Goal: Task Accomplishment & Management: Complete application form

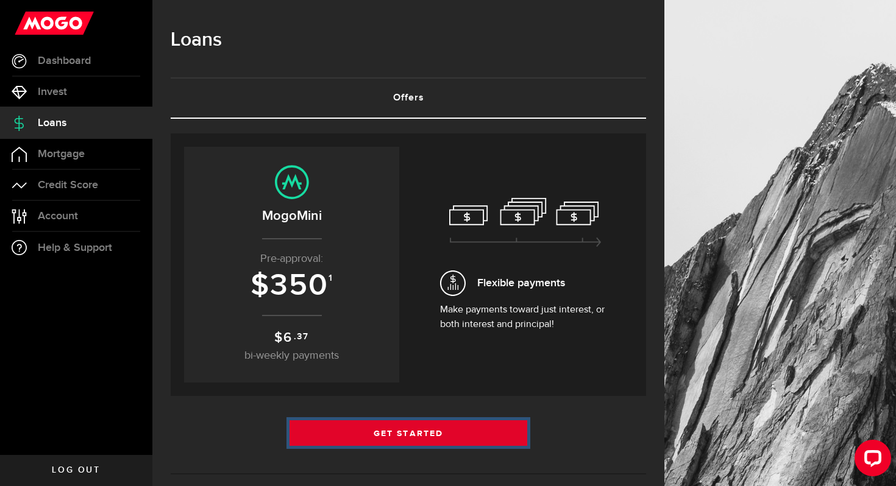
click at [478, 430] on link "Get Started" at bounding box center [408, 433] width 238 height 26
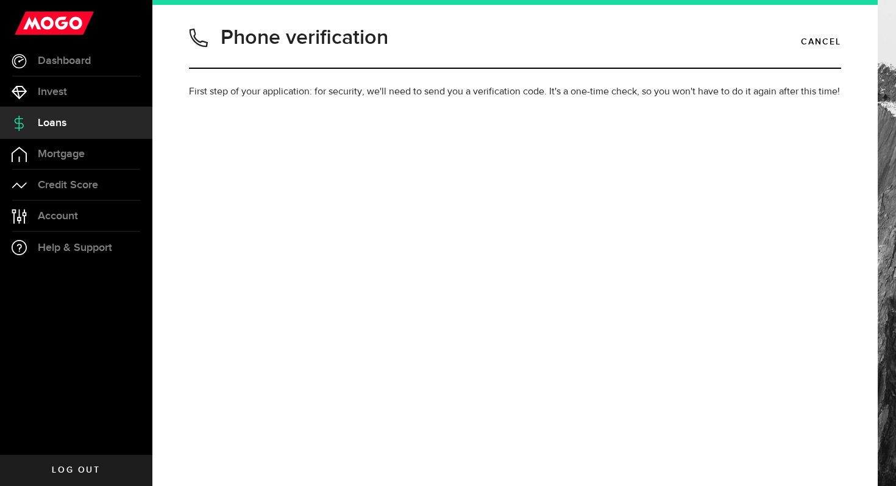
type input "4168906097"
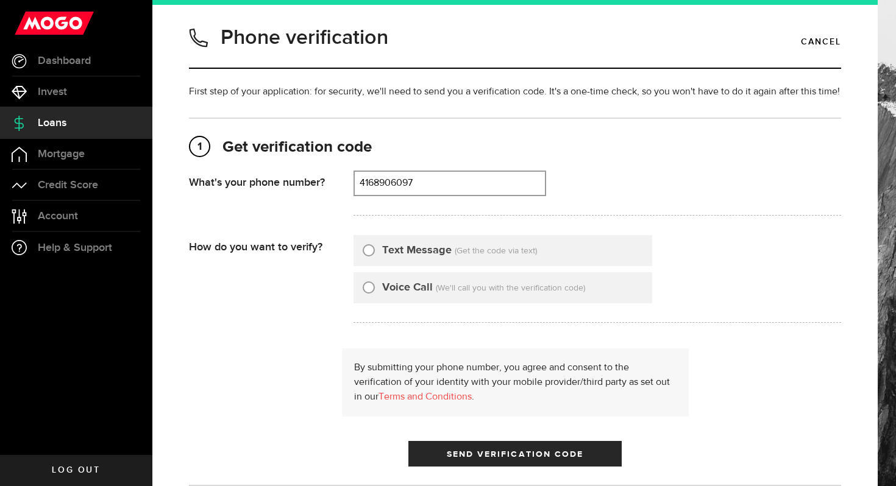
click at [386, 251] on label "Text Message" at bounding box center [416, 250] width 69 height 16
click at [375, 251] on input "Text Message" at bounding box center [369, 248] width 12 height 12
radio input "true"
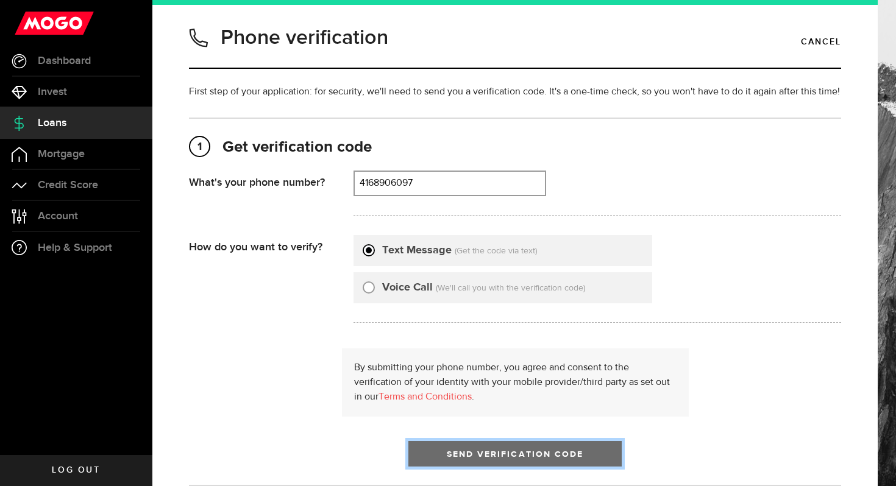
click at [498, 452] on span "Send Verification Code" at bounding box center [515, 454] width 137 height 9
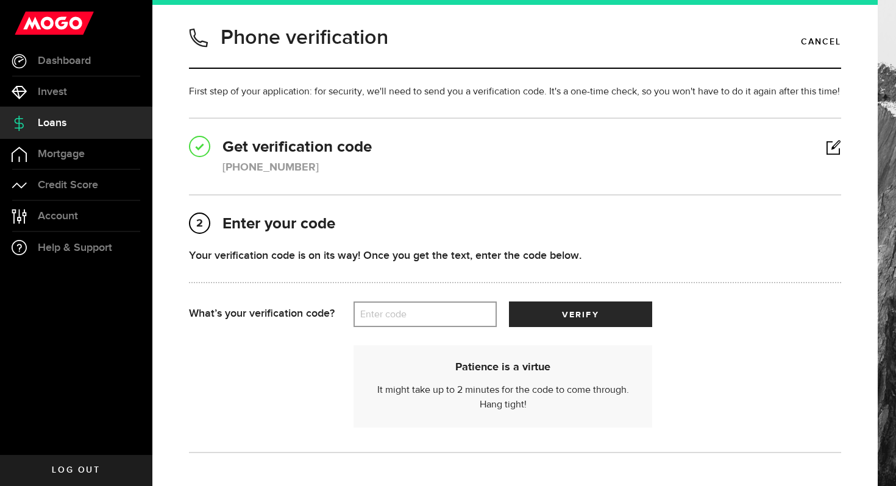
click at [437, 321] on label "Enter code" at bounding box center [424, 314] width 143 height 25
click at [437, 321] on input "Enter code" at bounding box center [424, 315] width 143 height 26
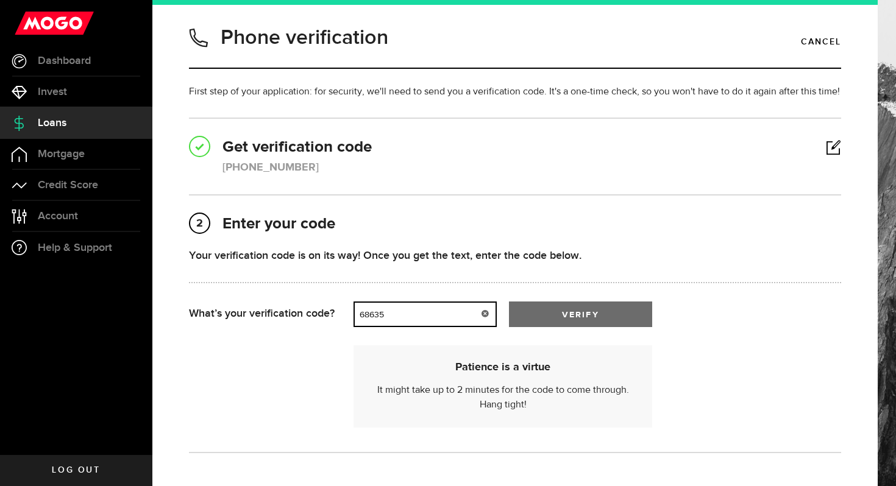
type input "68635"
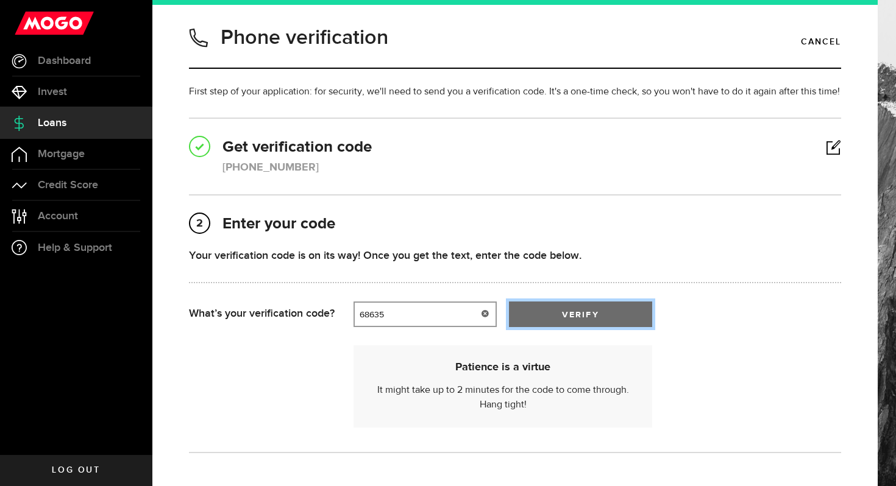
click at [556, 317] on button "verify" at bounding box center [580, 315] width 143 height 26
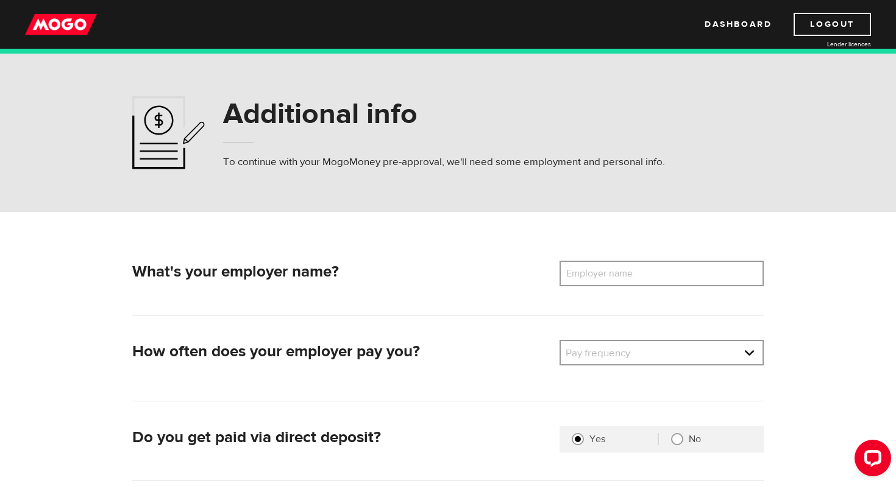
click at [589, 283] on label "Employer name" at bounding box center [608, 274] width 98 height 26
click at [589, 283] on input "Employer name" at bounding box center [661, 274] width 204 height 26
type input "just eat takeaway"
click at [587, 345] on link at bounding box center [662, 352] width 202 height 23
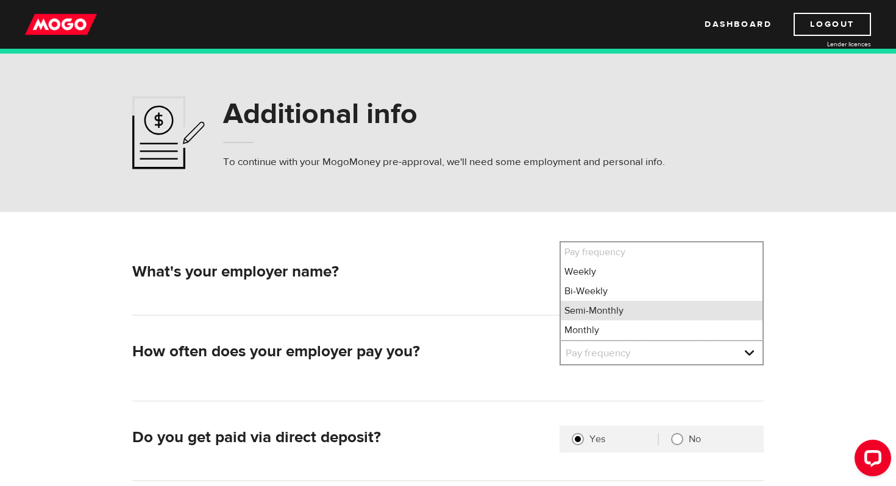
click at [598, 308] on li "Semi-Monthly" at bounding box center [662, 310] width 202 height 19
select select "3"
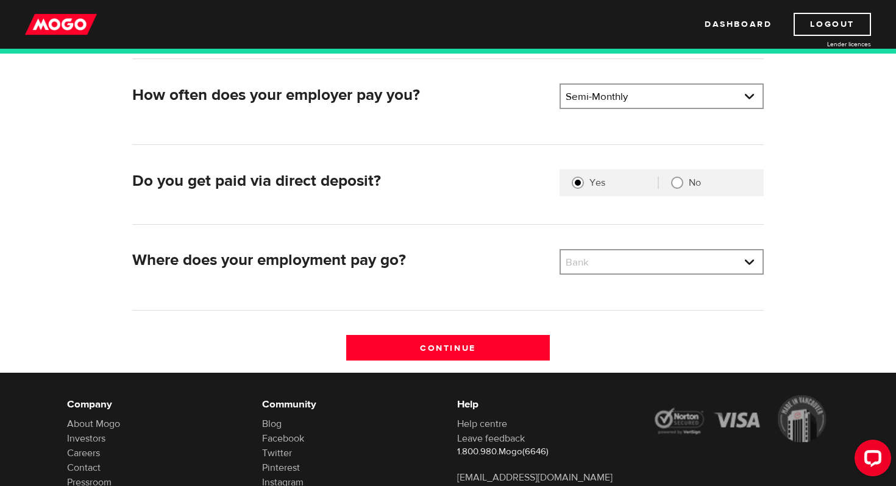
scroll to position [256, 0]
click at [620, 265] on link at bounding box center [662, 262] width 202 height 23
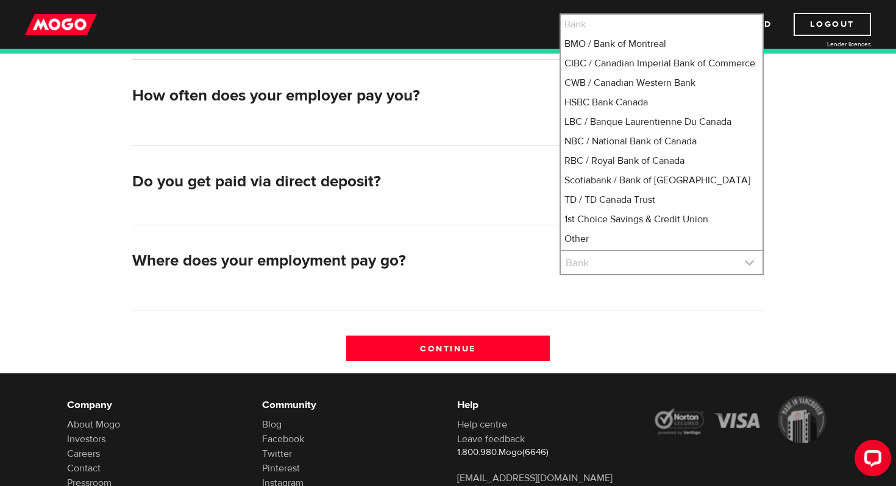
click at [620, 265] on link at bounding box center [662, 262] width 202 height 23
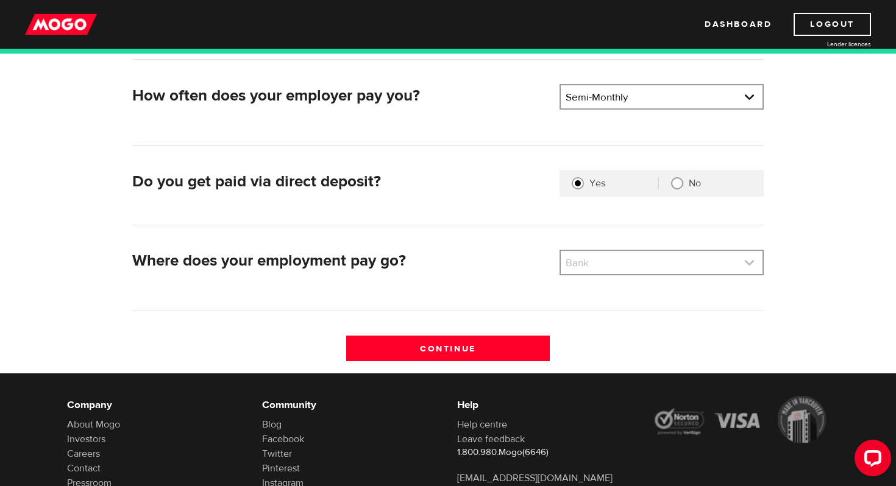
click at [620, 265] on link at bounding box center [662, 262] width 202 height 23
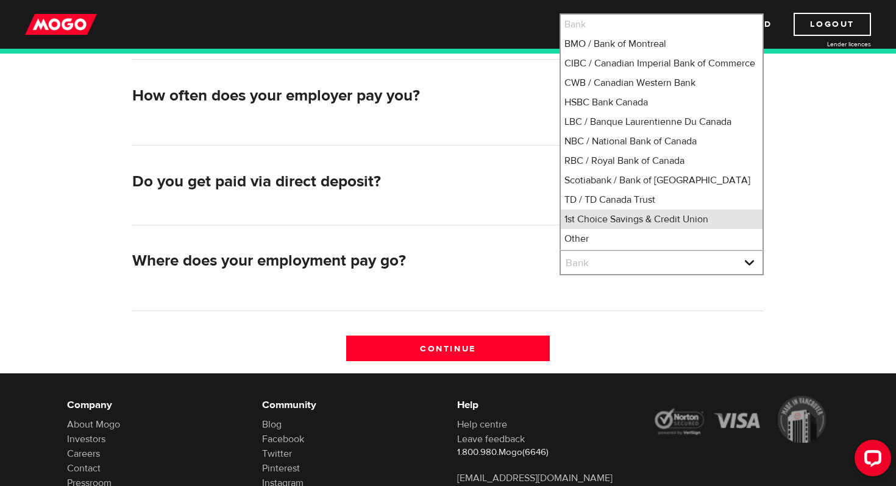
scroll to position [13, 0]
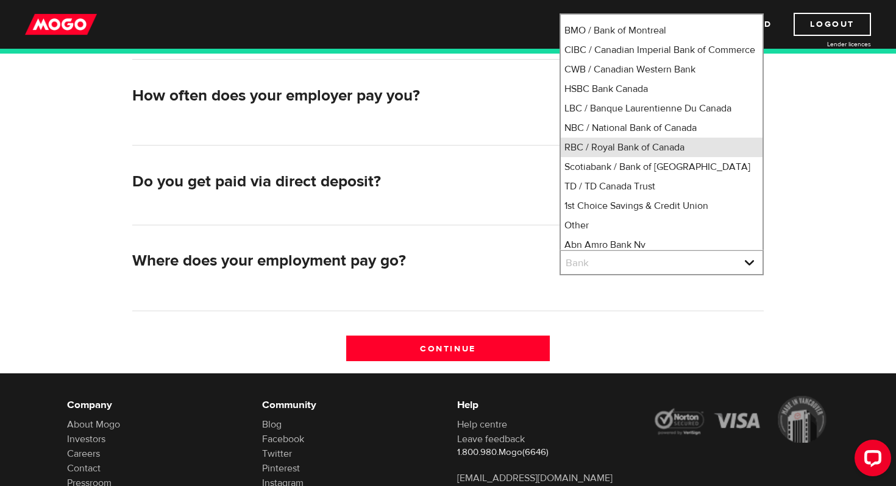
click at [631, 157] on li "RBC / Royal Bank of Canada" at bounding box center [662, 147] width 202 height 19
select select "8"
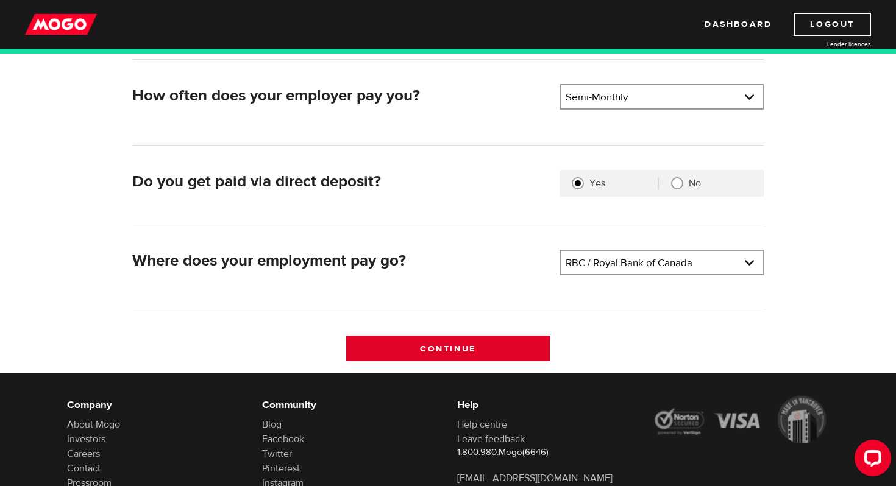
click at [454, 341] on input "Continue" at bounding box center [448, 349] width 204 height 26
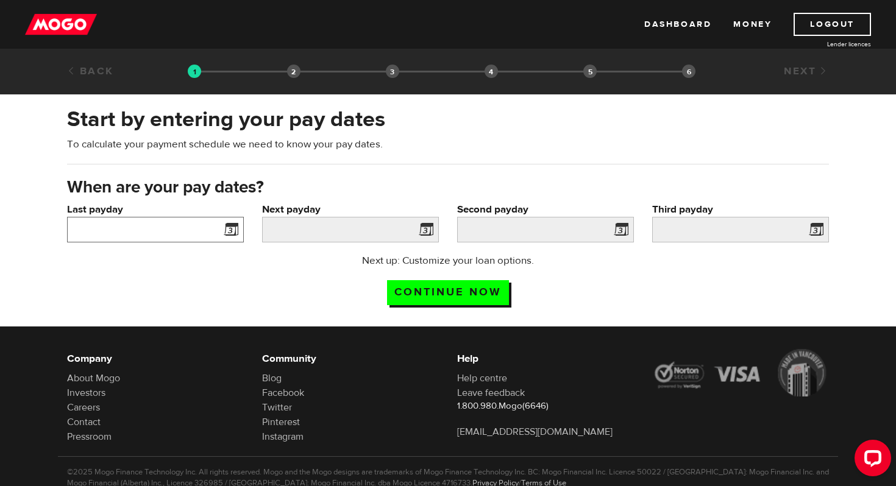
click at [196, 219] on input "Last payday" at bounding box center [155, 230] width 177 height 26
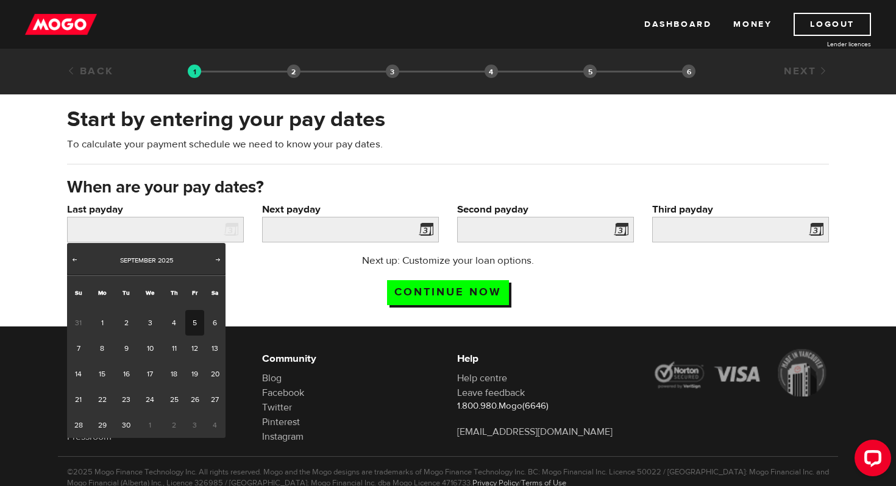
click at [194, 323] on link "5" at bounding box center [194, 323] width 19 height 26
type input "2025/09/05"
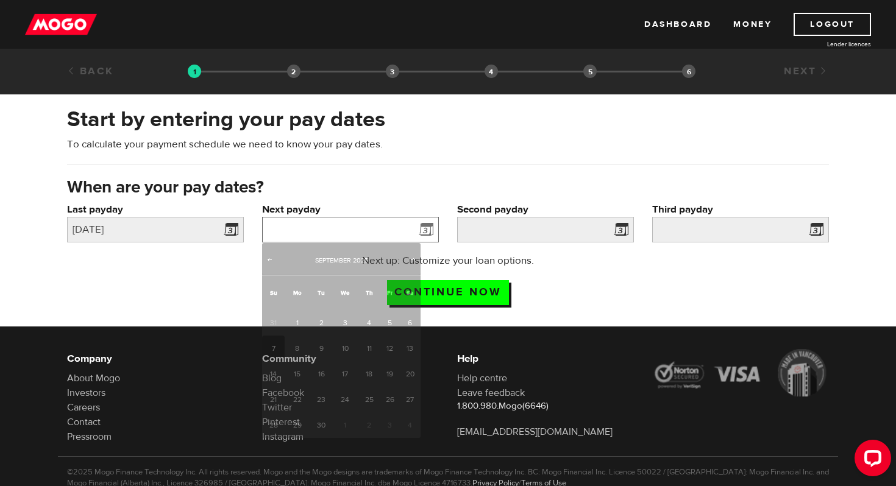
click at [327, 230] on input "Next payday" at bounding box center [350, 230] width 177 height 26
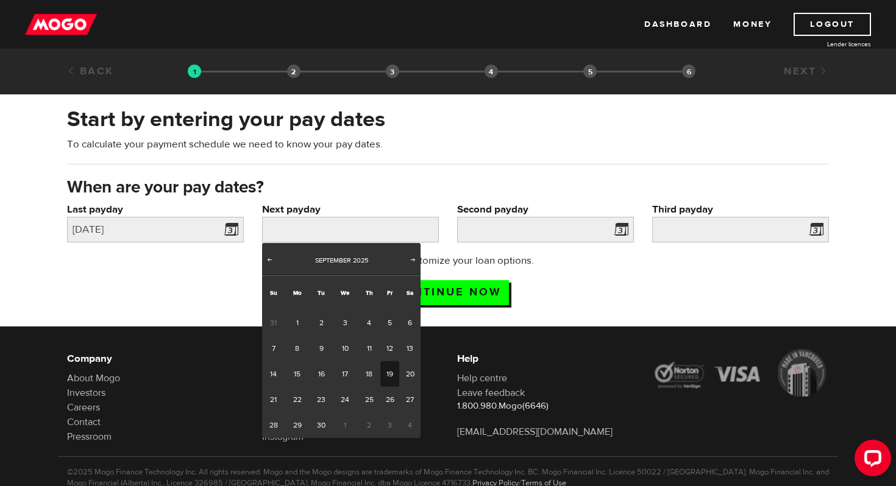
click at [388, 366] on link "19" at bounding box center [389, 374] width 19 height 26
type input "2025/09/19"
type input "2025/10/4"
type input "2025/10/19"
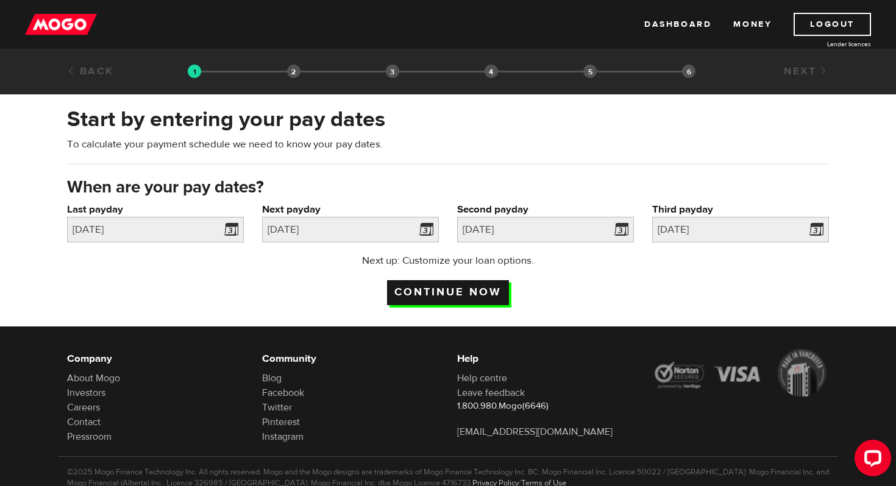
click at [458, 290] on input "Continue now" at bounding box center [448, 292] width 122 height 25
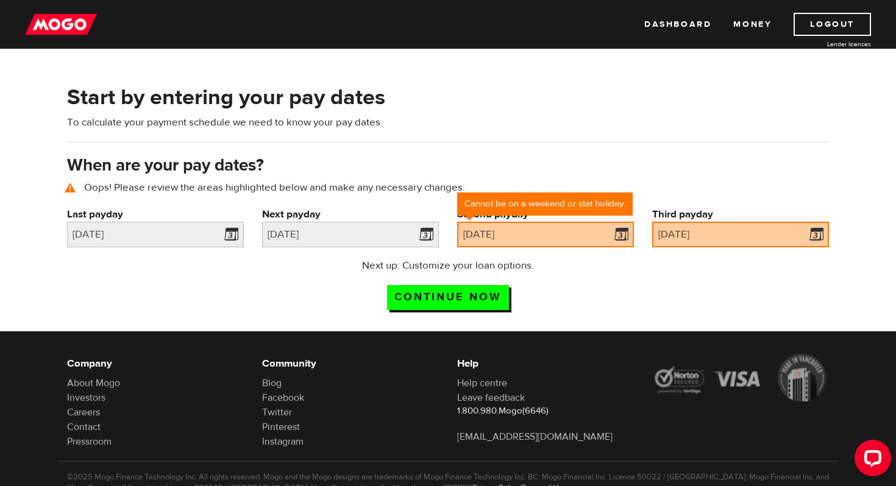
scroll to position [56, 0]
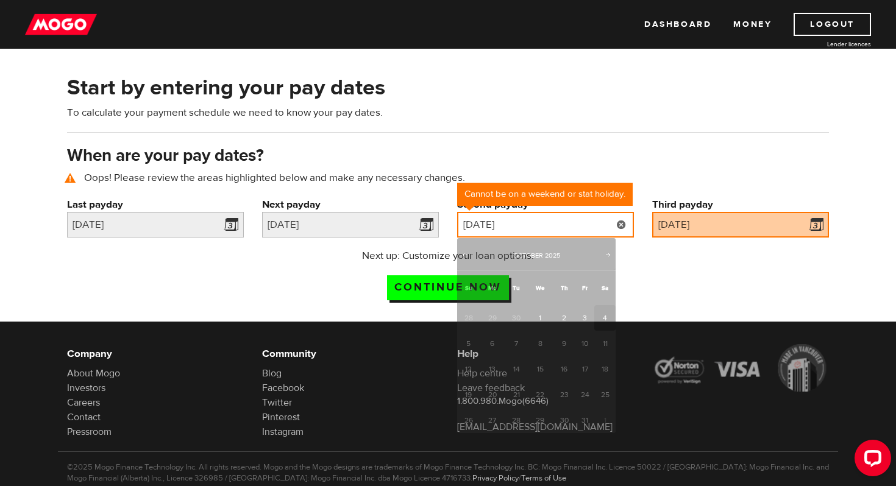
click at [503, 225] on input "2025/10/04" at bounding box center [545, 225] width 177 height 26
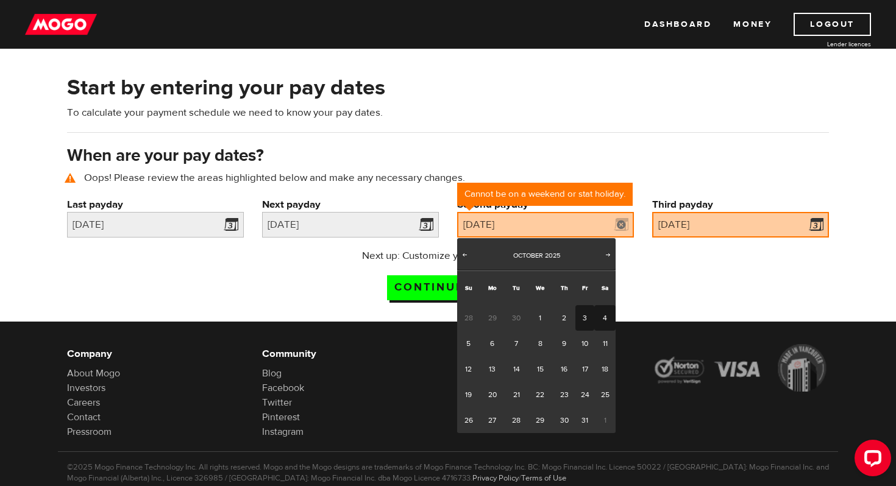
click at [584, 314] on link "3" at bounding box center [584, 318] width 19 height 26
type input "2025/10/03"
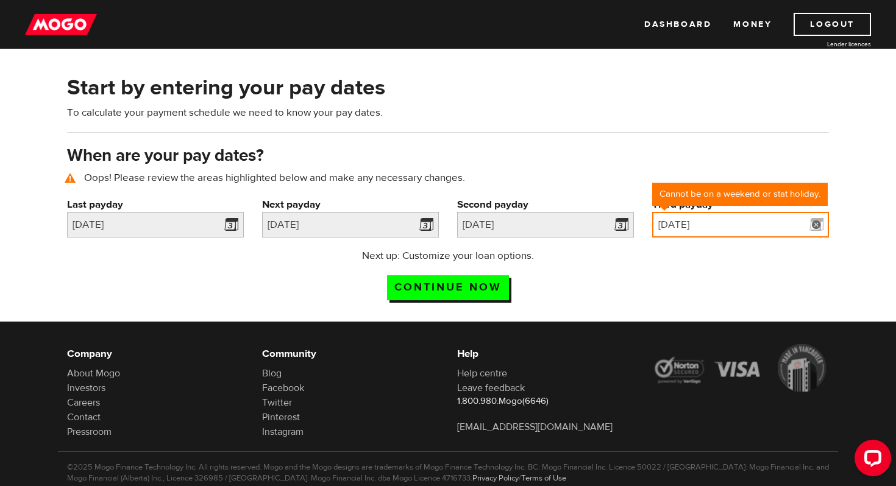
click at [684, 221] on input "2025/10/19" at bounding box center [740, 225] width 177 height 26
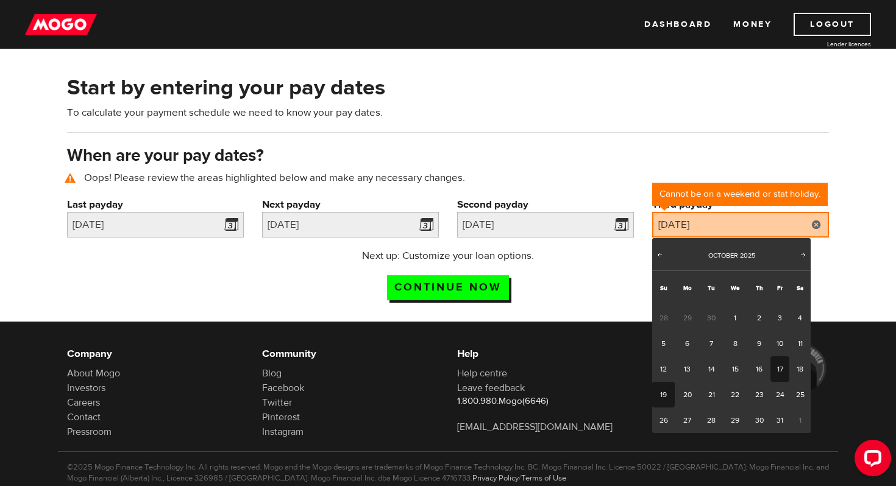
click at [778, 373] on link "17" at bounding box center [779, 369] width 19 height 26
type input "2025/10/17"
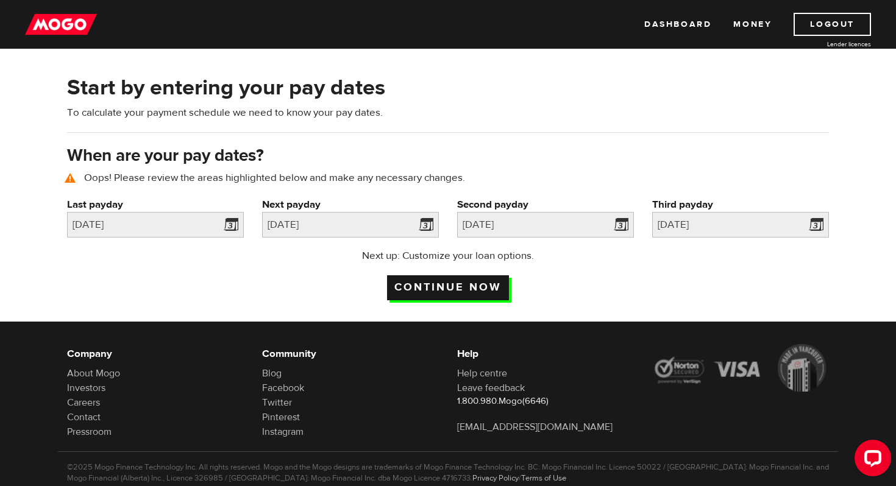
click at [458, 285] on input "Continue now" at bounding box center [448, 287] width 122 height 25
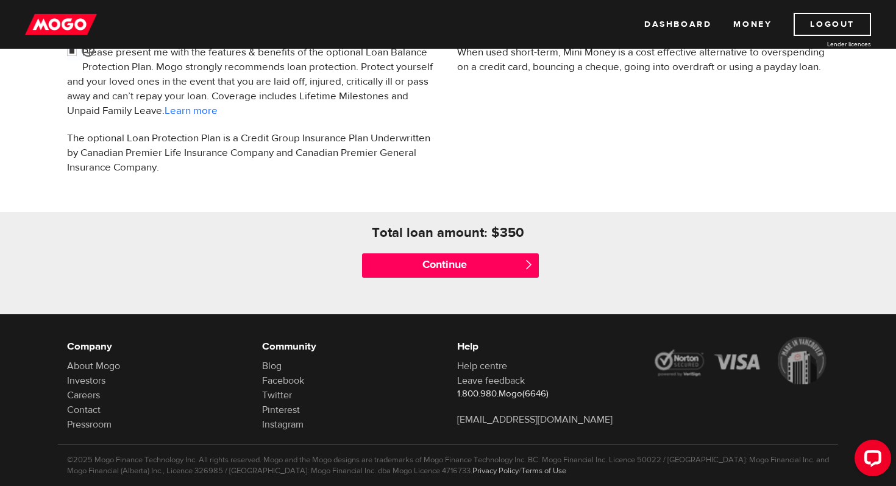
scroll to position [453, 0]
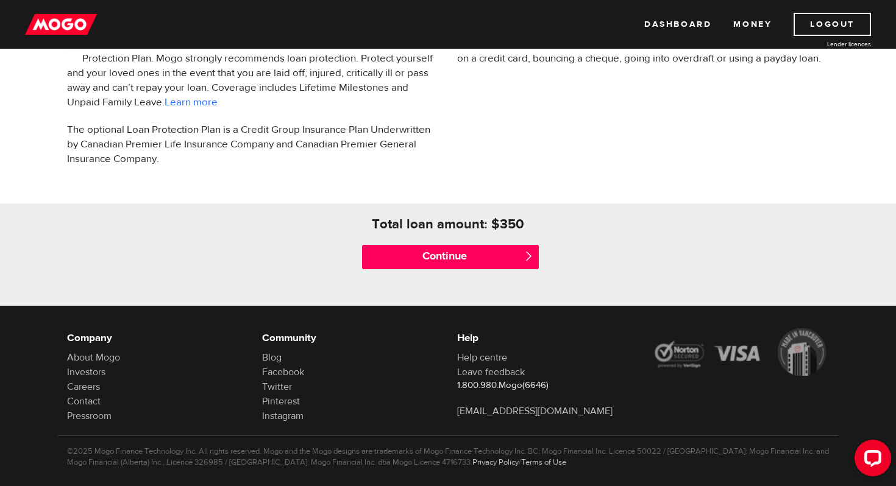
click at [447, 242] on div "Continue " at bounding box center [447, 257] width 195 height 49
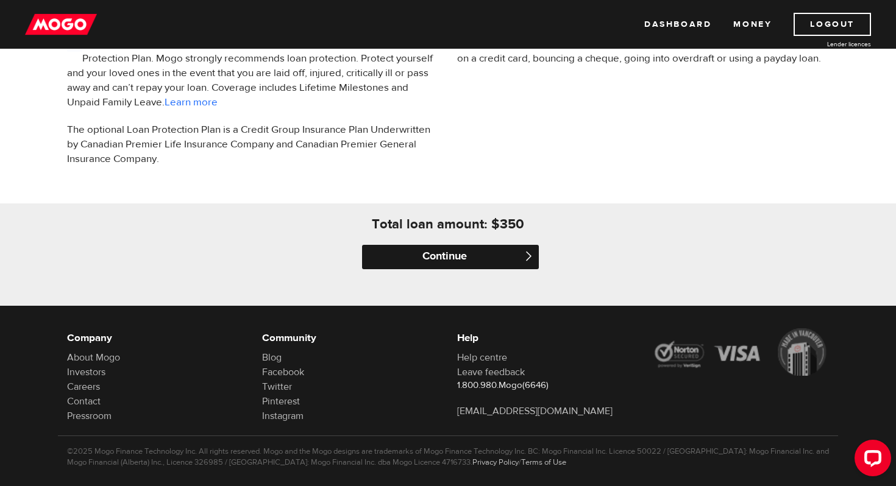
click at [447, 253] on input "Continue" at bounding box center [450, 257] width 177 height 24
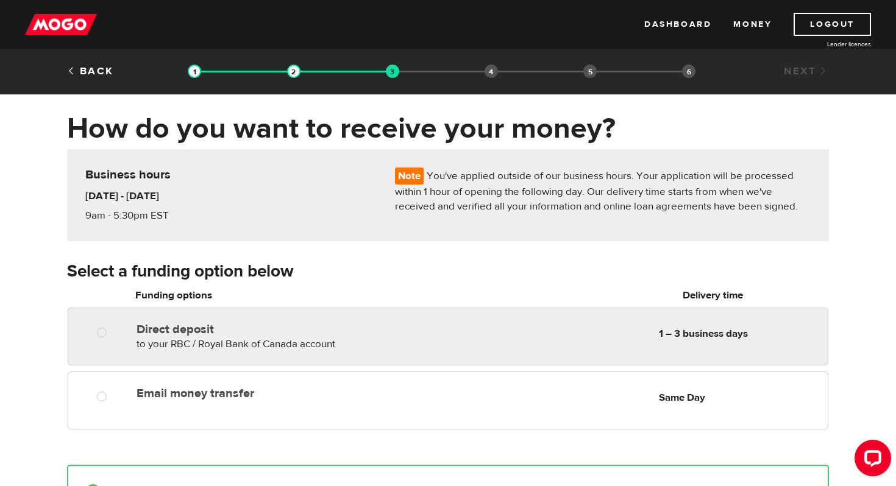
scroll to position [69, 0]
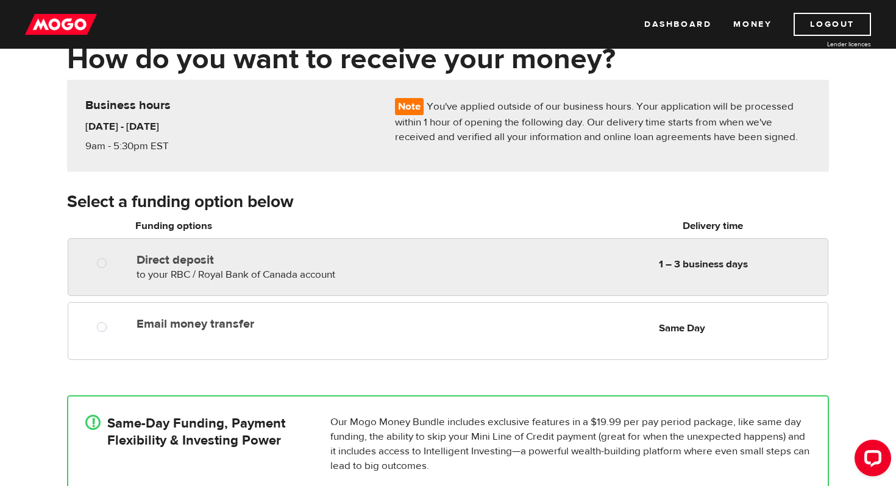
radio input "true"
click at [348, 341] on div "Email money transfer Delivery in Same Day Same Day" at bounding box center [448, 331] width 760 height 58
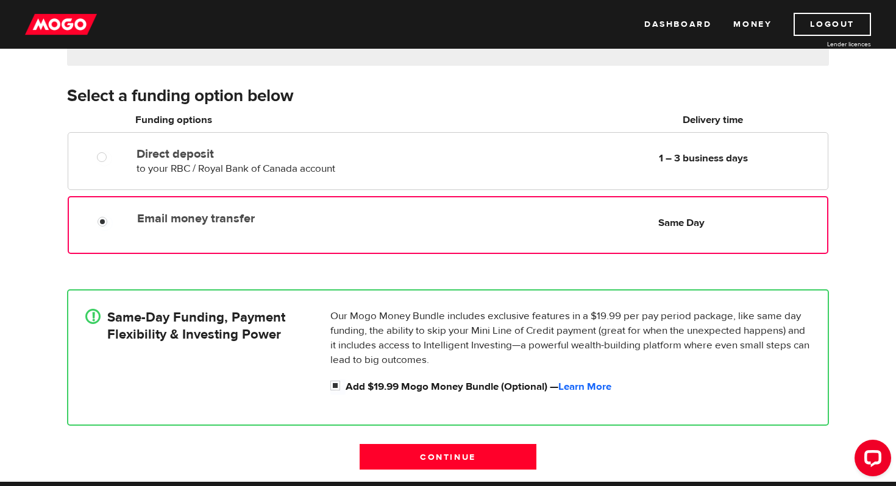
scroll to position [177, 0]
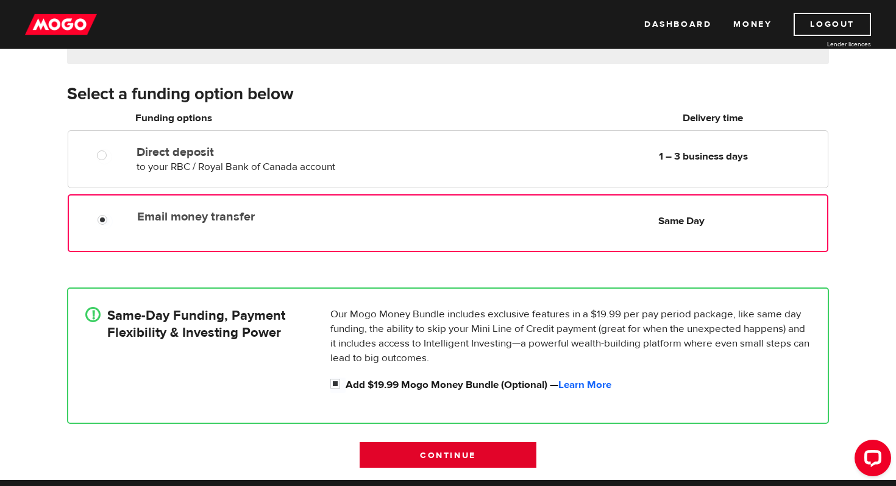
click at [389, 455] on input "Continue" at bounding box center [447, 455] width 177 height 26
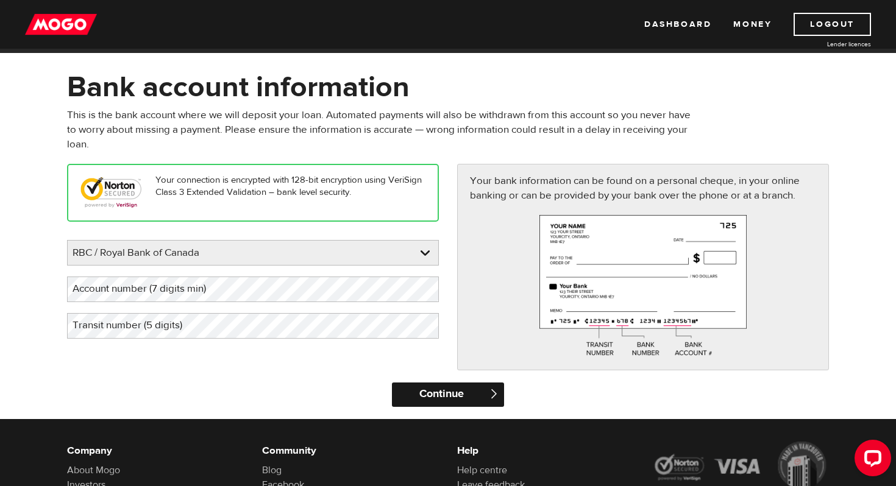
scroll to position [39, 0]
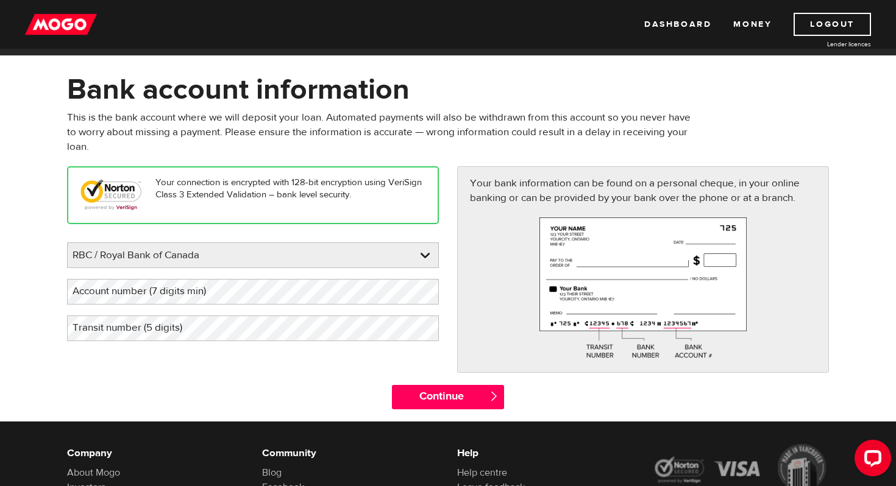
click at [200, 286] on label "Account number (7 digits min)" at bounding box center [149, 291] width 164 height 25
click at [199, 260] on link at bounding box center [253, 255] width 370 height 24
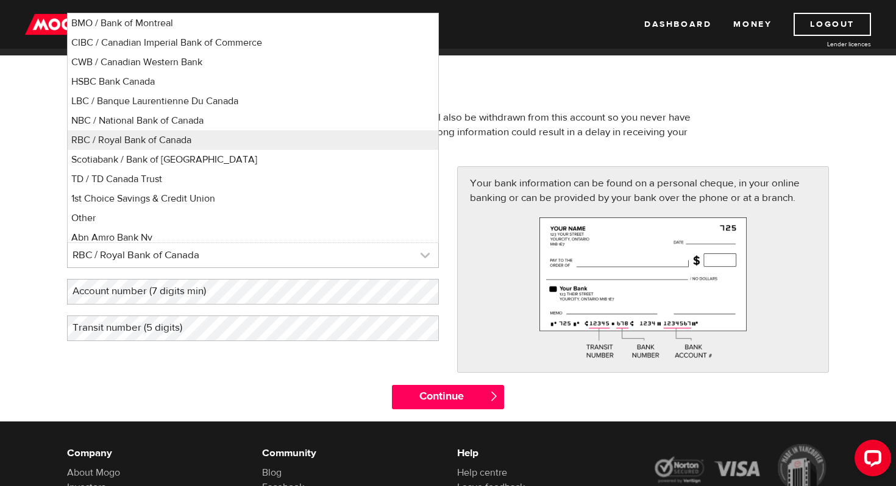
click at [199, 260] on link at bounding box center [253, 255] width 370 height 24
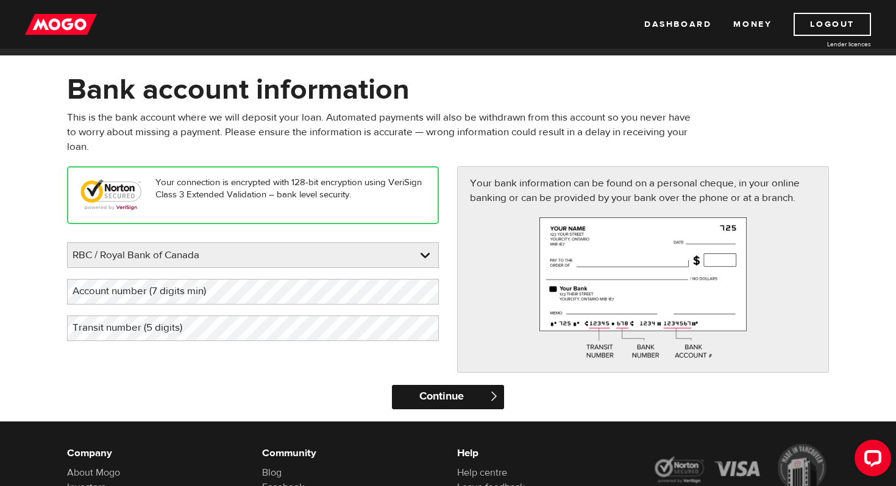
click at [458, 392] on input "Continue" at bounding box center [447, 397] width 111 height 24
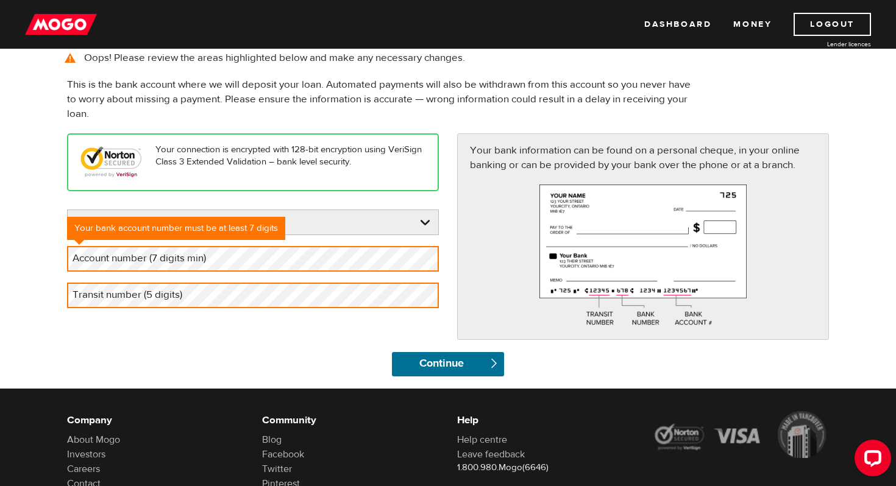
scroll to position [99, 0]
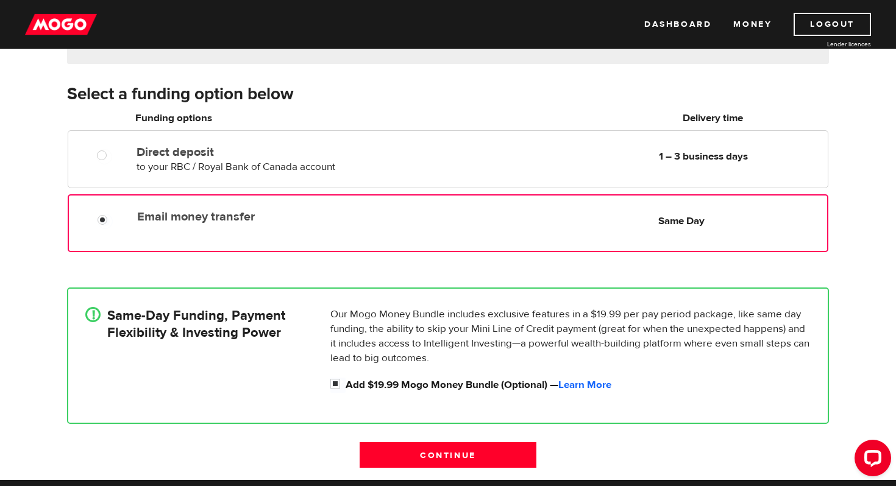
click at [195, 210] on label "Email money transfer" at bounding box center [277, 217] width 280 height 15
click at [113, 214] on input "Email money transfer" at bounding box center [104, 221] width 15 height 15
click at [337, 384] on input "Add $19.99 Mogo Money Bundle (Optional) — Learn More" at bounding box center [337, 385] width 15 height 15
checkbox input "false"
radio input "false"
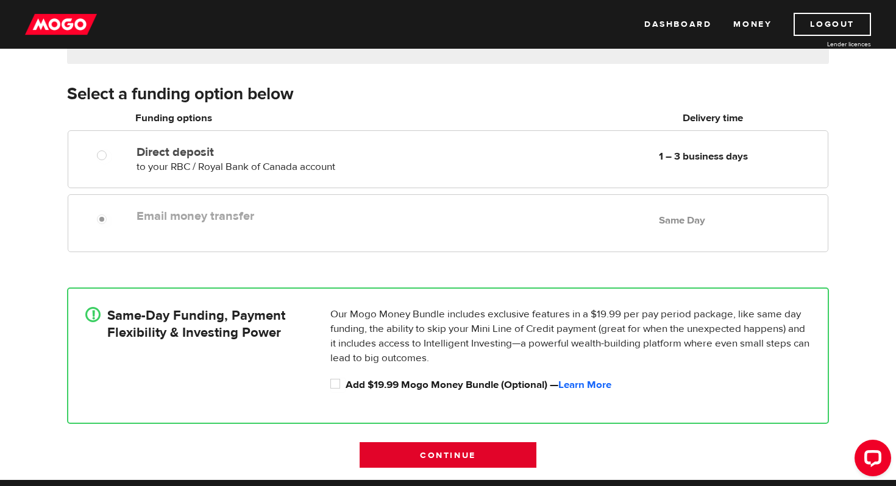
click at [433, 456] on input "Continue" at bounding box center [447, 455] width 177 height 26
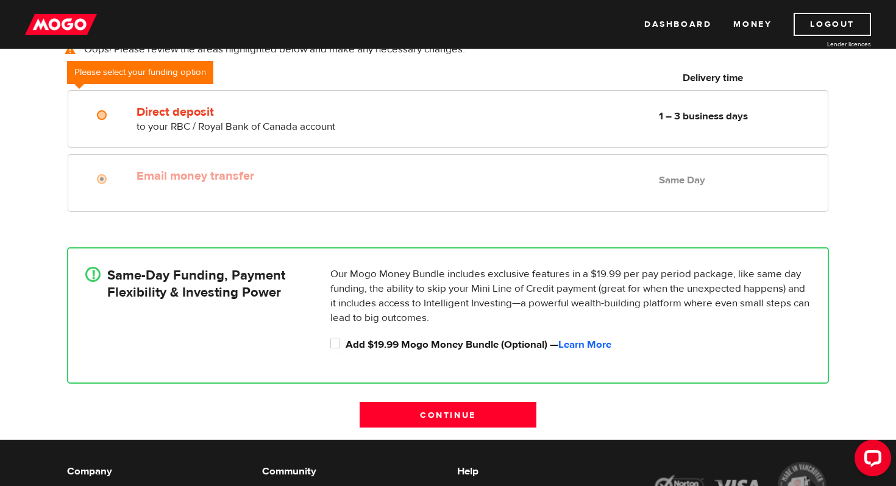
scroll to position [248, 0]
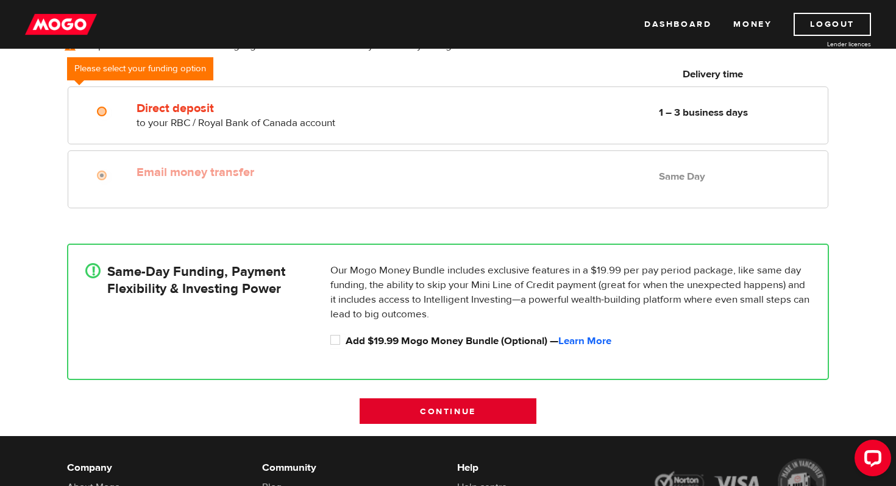
click at [430, 406] on input "Continue" at bounding box center [447, 411] width 177 height 26
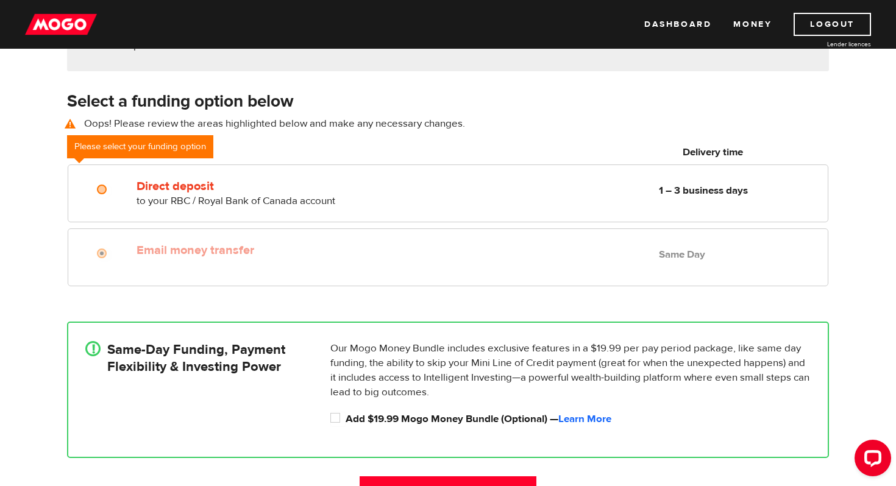
scroll to position [211, 0]
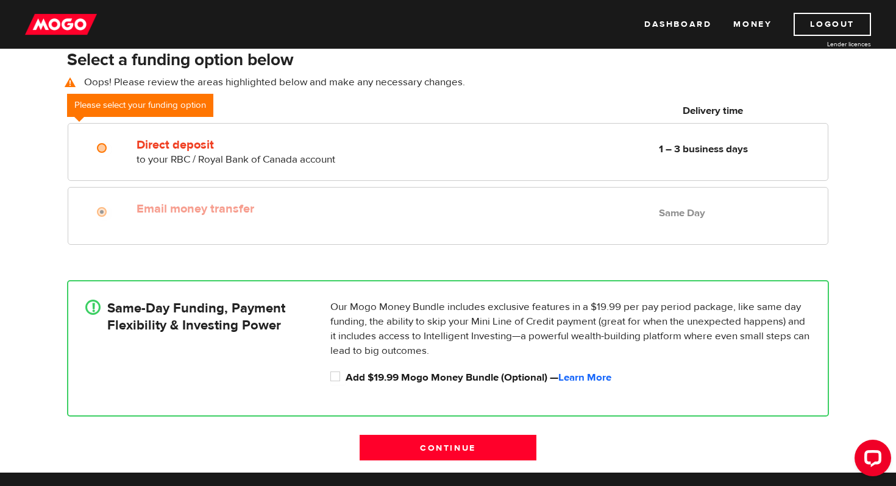
click at [439, 218] on div "Email money transfer Delivery in Same Day Same Day" at bounding box center [480, 209] width 696 height 24
click at [392, 209] on label "Email money transfer" at bounding box center [276, 209] width 280 height 15
click at [428, 438] on input "Continue" at bounding box center [447, 448] width 177 height 26
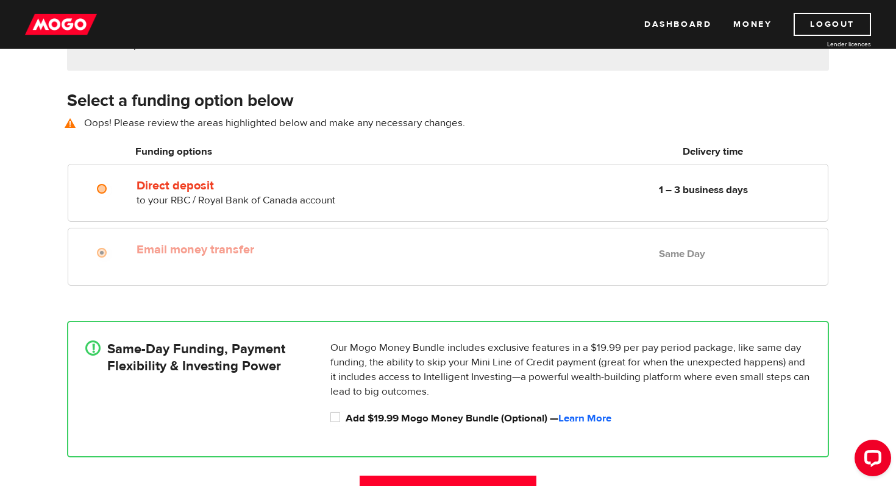
scroll to position [170, 0]
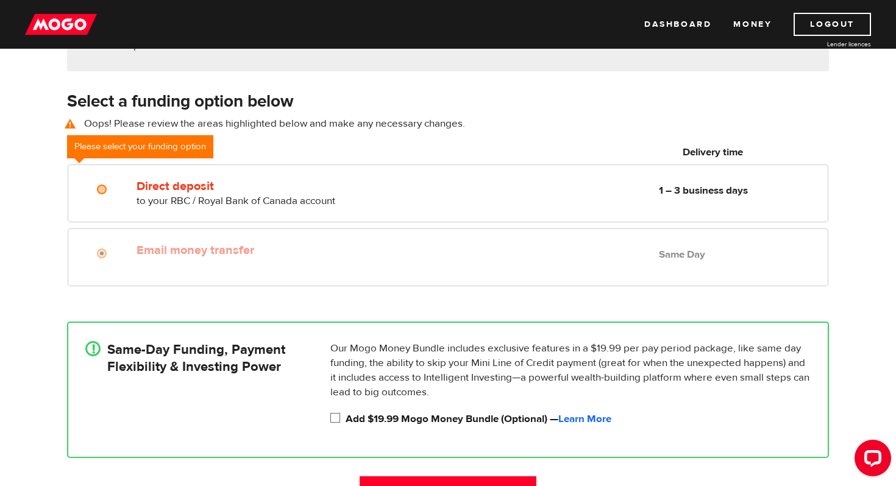
click at [331, 419] on input "Add $19.99 Mogo Money Bundle (Optional) — Learn More" at bounding box center [337, 419] width 15 height 15
checkbox input "true"
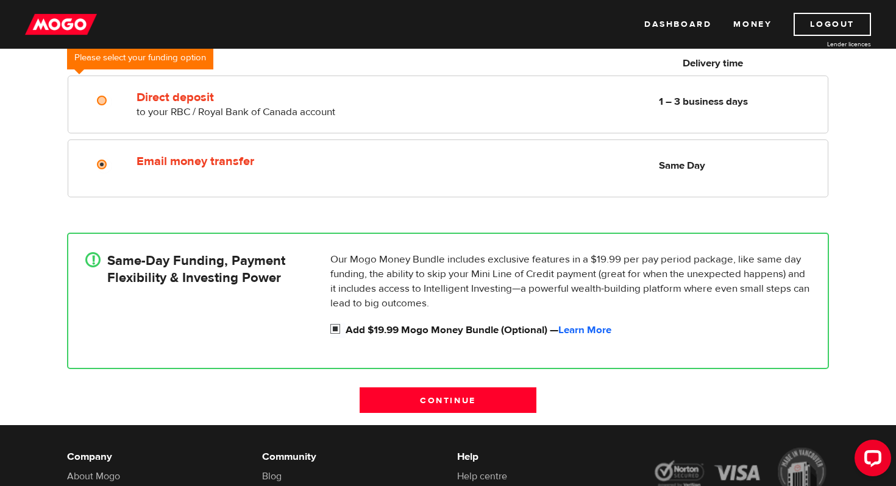
scroll to position [275, 0]
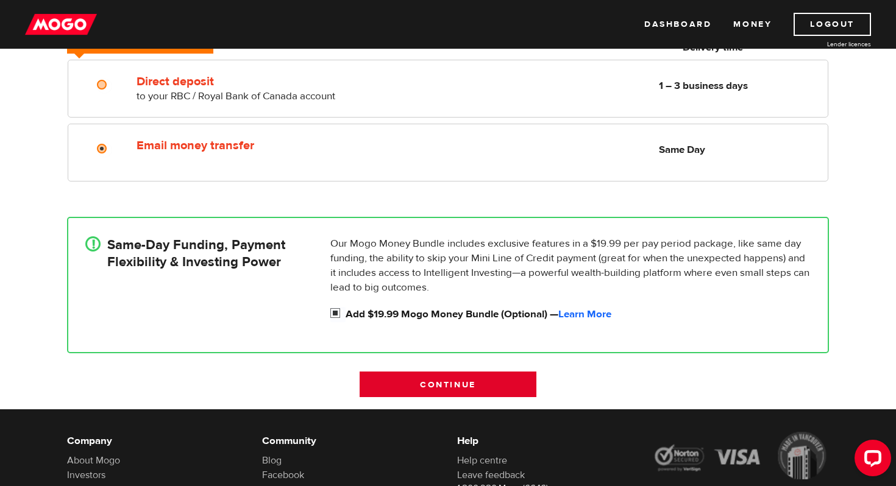
click at [434, 386] on input "Continue" at bounding box center [447, 385] width 177 height 26
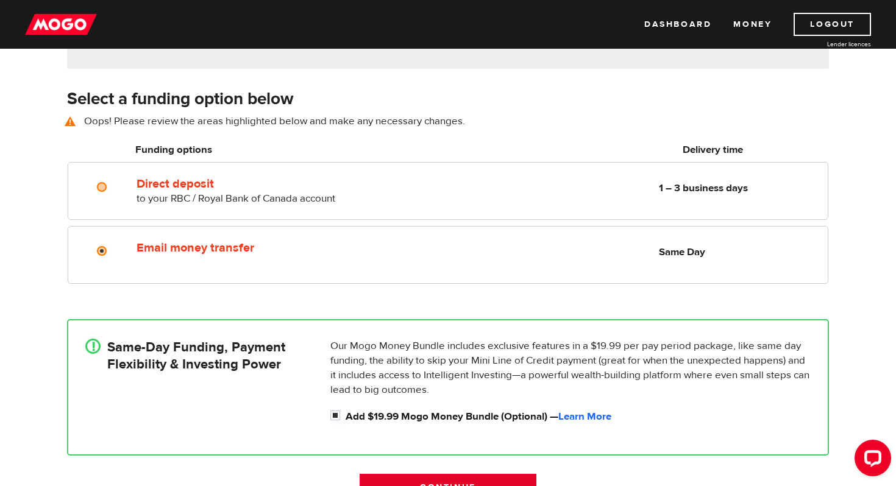
scroll to position [170, 0]
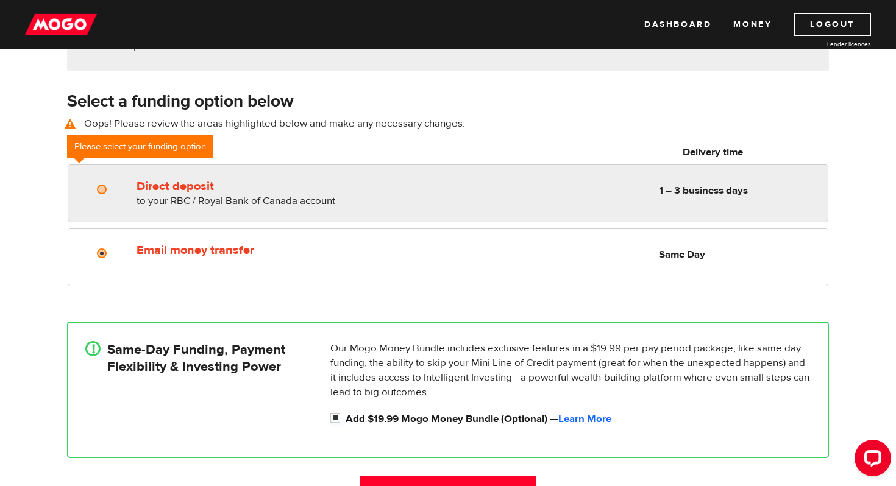
radio input "true"
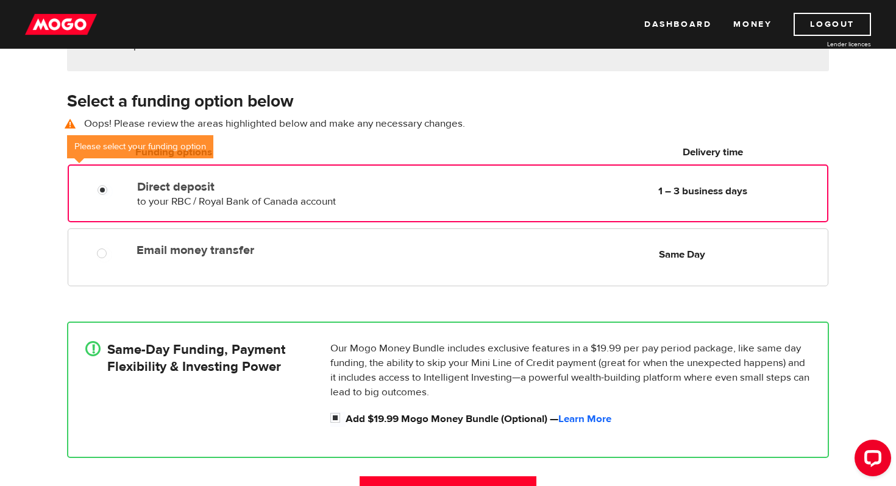
click at [186, 186] on label "Direct deposit" at bounding box center [277, 187] width 280 height 15
click at [113, 186] on input "Direct deposit" at bounding box center [104, 191] width 15 height 15
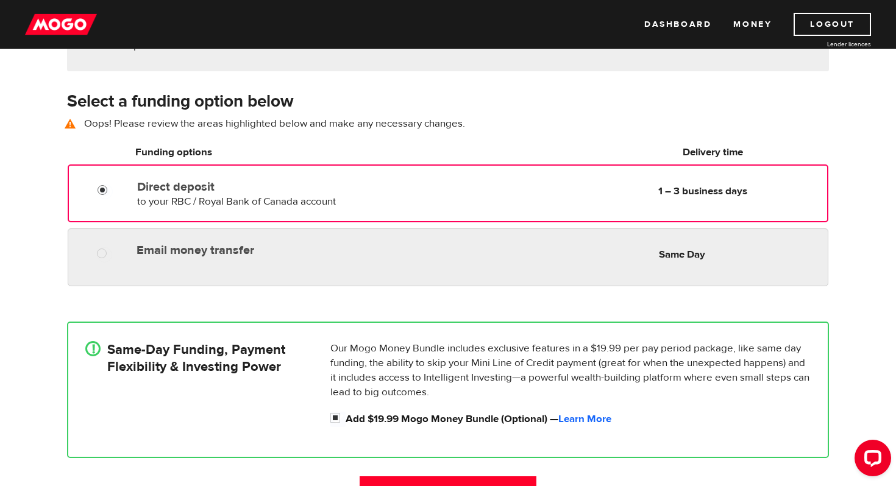
radio input "true"
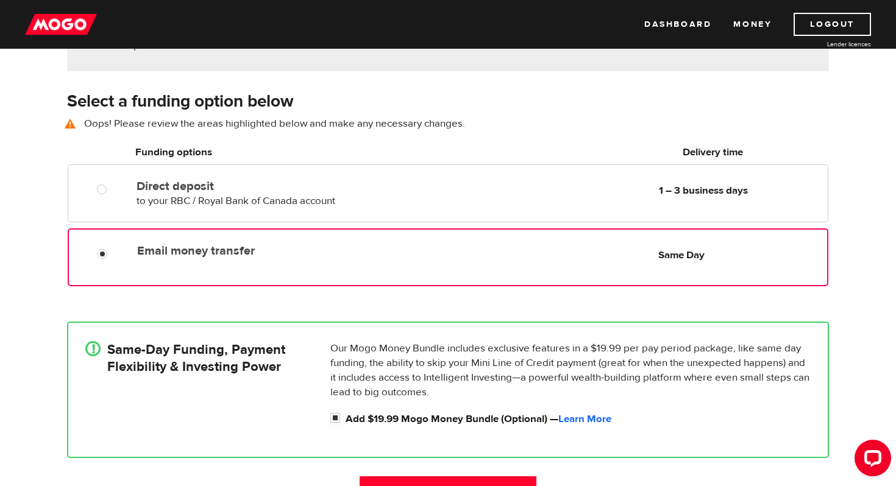
click at [129, 241] on div at bounding box center [100, 251] width 73 height 24
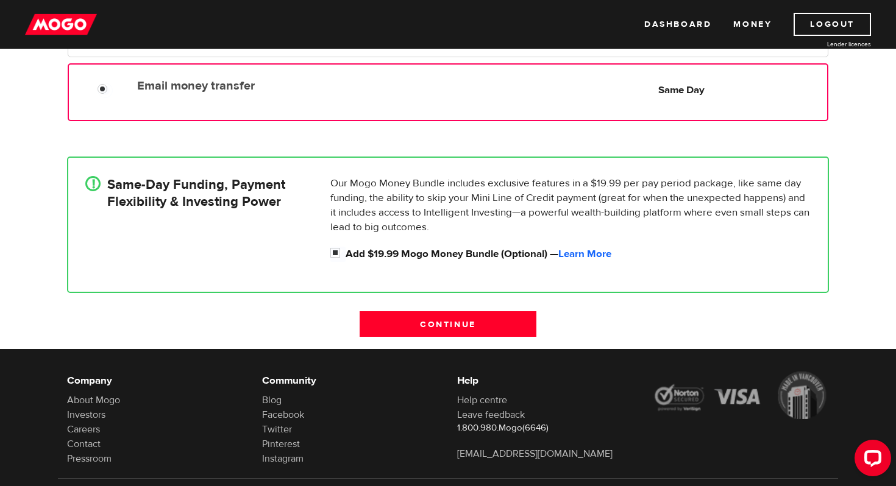
scroll to position [394, 0]
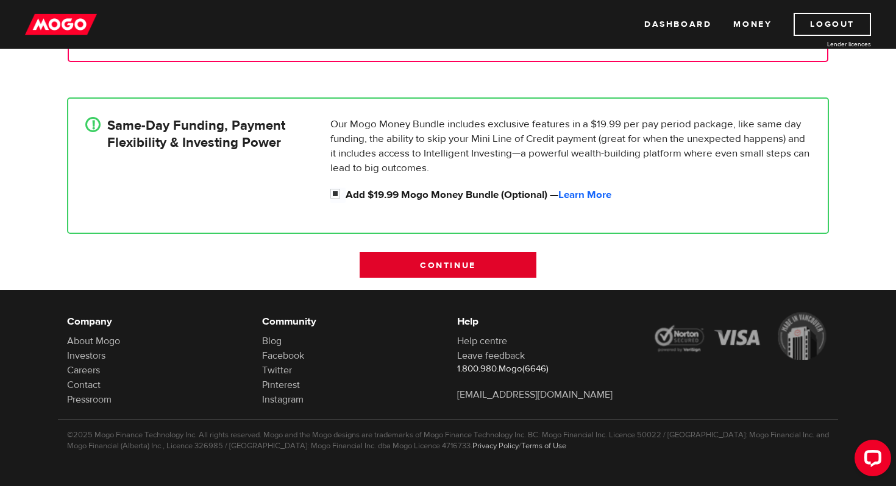
click at [385, 263] on input "Continue" at bounding box center [447, 265] width 177 height 26
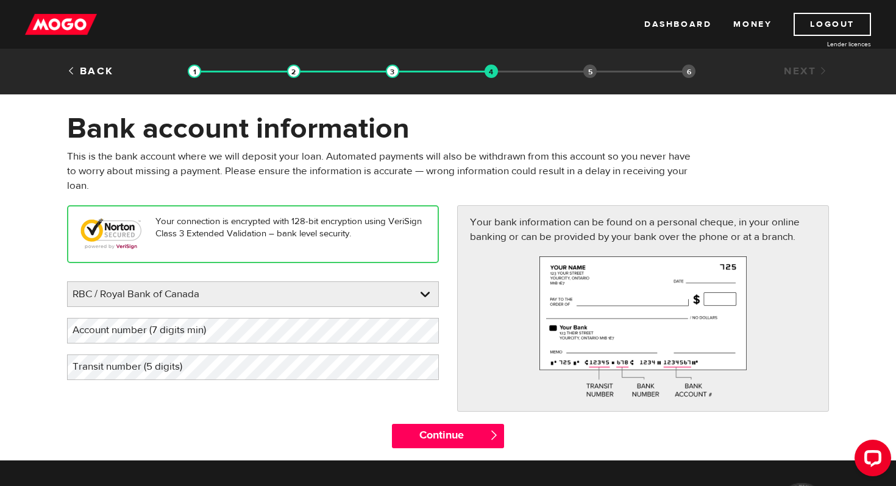
click at [196, 333] on label "Account number (7 digits min)" at bounding box center [149, 330] width 164 height 25
click at [198, 377] on label "Transit number (5 digits)" at bounding box center [137, 367] width 140 height 25
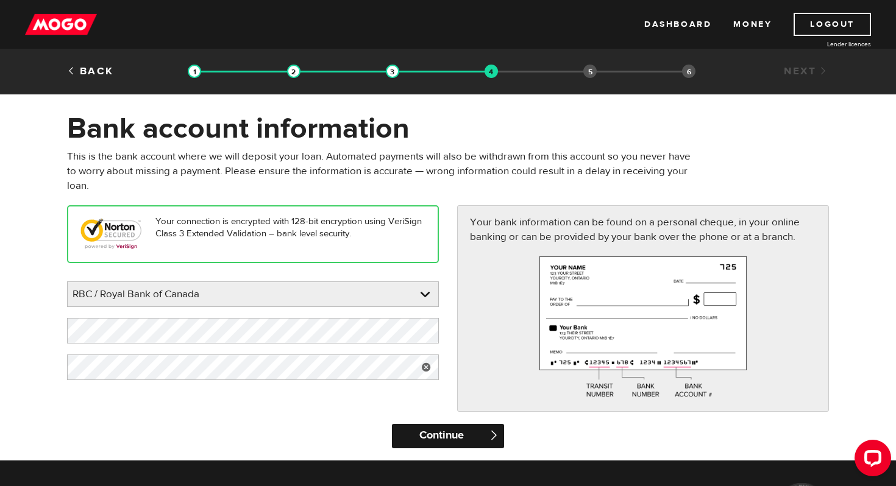
click at [421, 439] on input "Continue" at bounding box center [447, 436] width 111 height 24
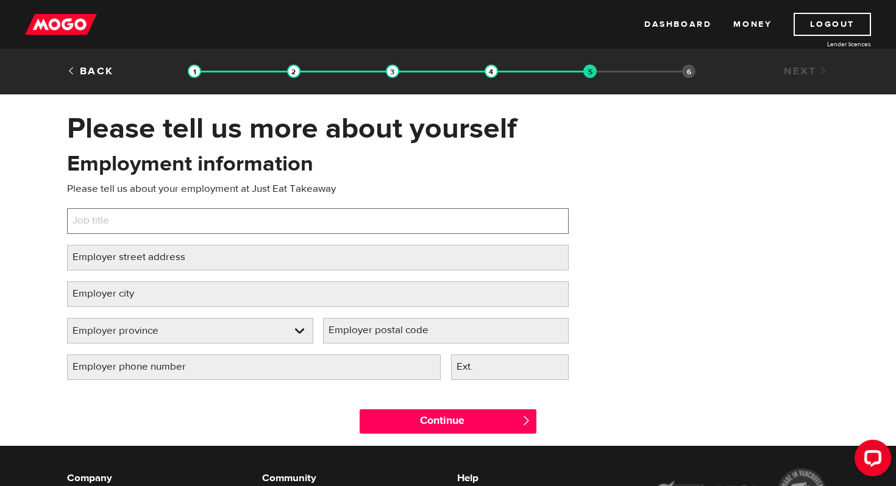
click at [278, 233] on input "Job title" at bounding box center [317, 221] width 501 height 26
type input "sales manager"
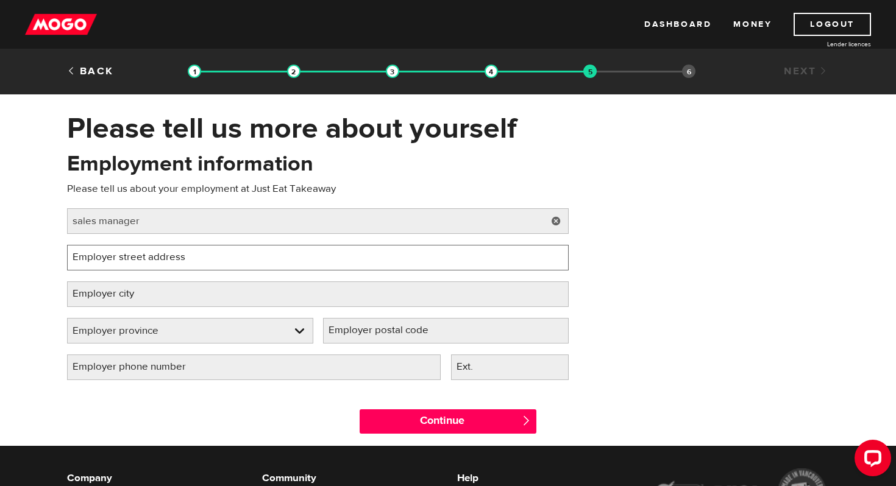
click at [253, 266] on input "Employer street address" at bounding box center [317, 258] width 501 height 26
type input "351 King St East"
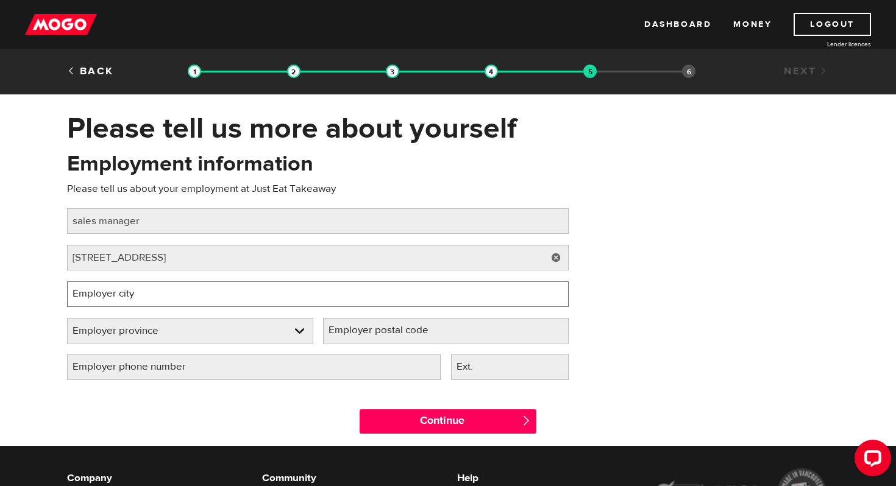
type input "Toronto"
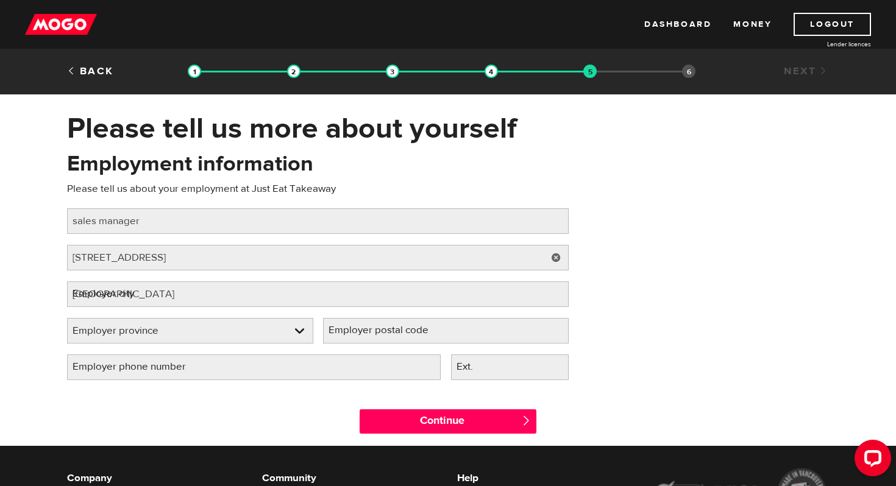
select select "ON"
type input "M5A0N1"
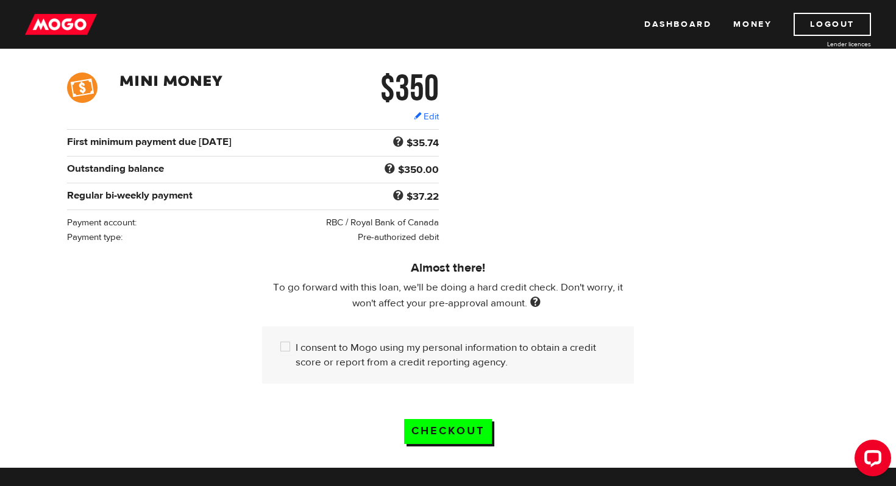
scroll to position [197, 0]
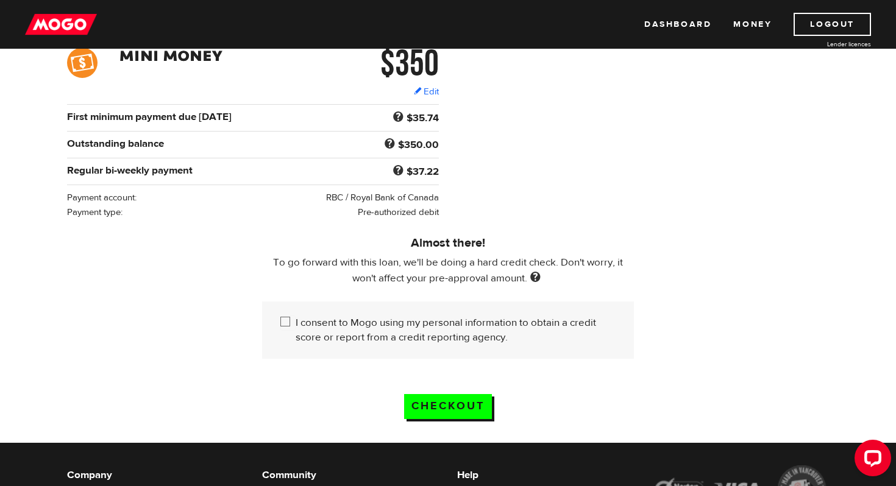
click at [275, 320] on div "I consent to Mogo using my personal information to obtain a credit score or rep…" at bounding box center [448, 330] width 372 height 57
click at [285, 323] on input "I consent to Mogo using my personal information to obtain a credit score or rep…" at bounding box center [287, 323] width 15 height 15
click at [284, 324] on input "I consent to Mogo using my personal information to obtain a credit score or rep…" at bounding box center [287, 323] width 15 height 15
click at [433, 411] on input "Checkout" at bounding box center [448, 406] width 88 height 25
click at [285, 325] on input "I consent to Mogo using my personal information to obtain a credit score or rep…" at bounding box center [287, 323] width 15 height 15
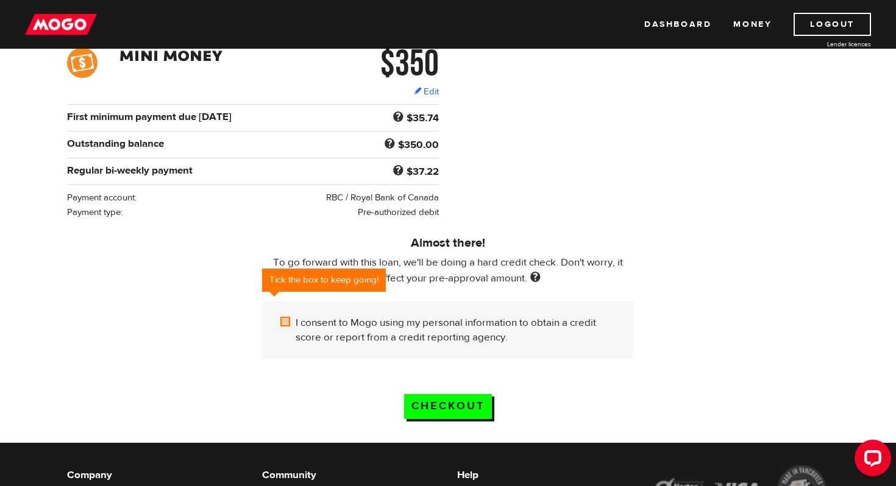
checkbox input "true"
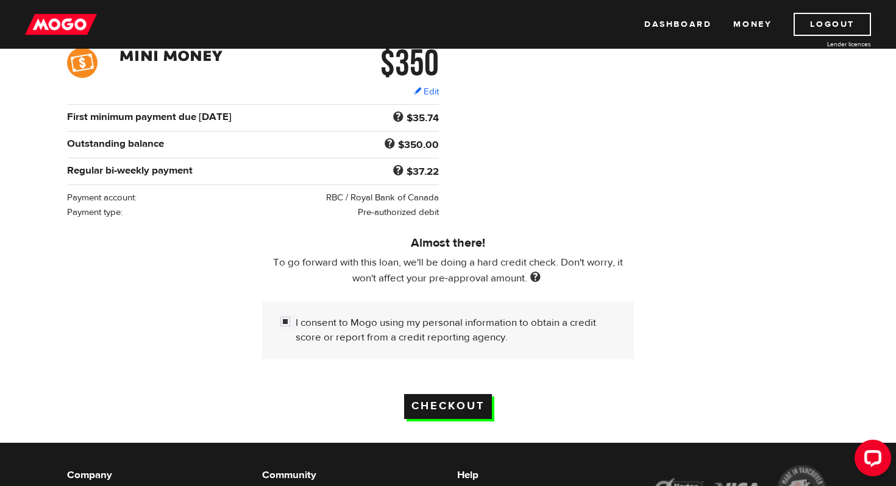
click at [450, 403] on input "Checkout" at bounding box center [448, 406] width 88 height 25
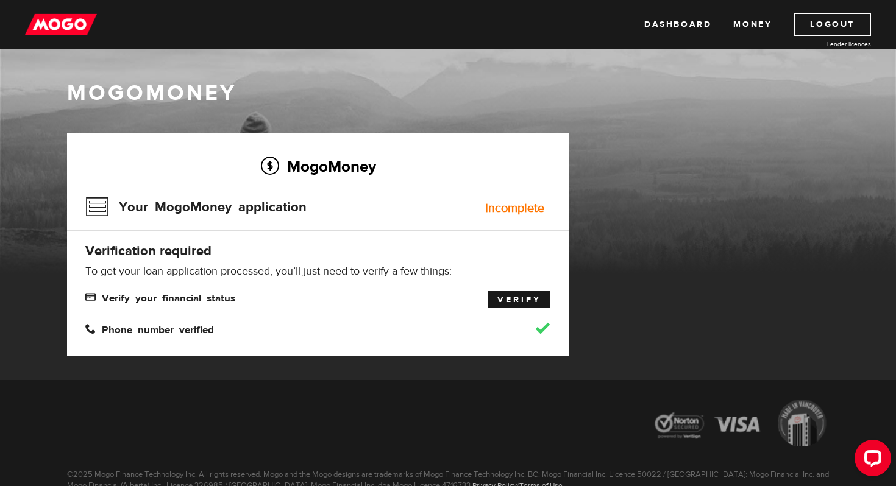
click at [514, 292] on link "Verify" at bounding box center [519, 299] width 62 height 17
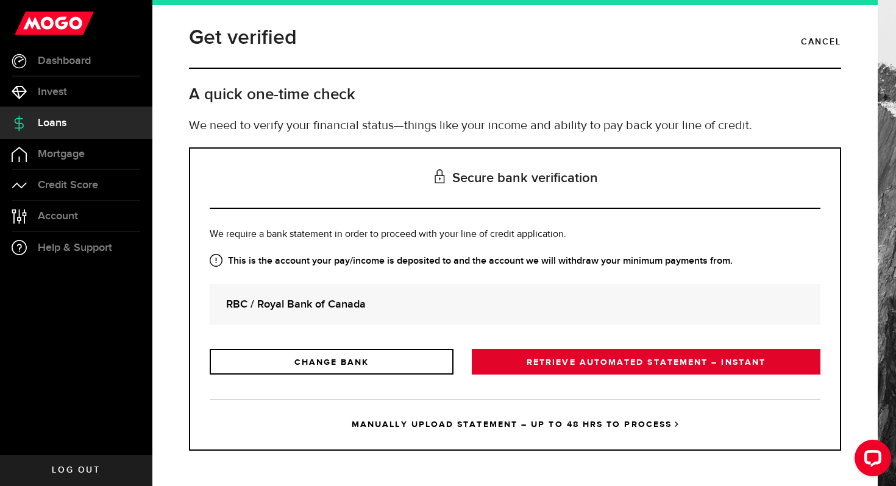
click at [512, 363] on link "RETRIEVE AUTOMATED STATEMENT – INSTANT" at bounding box center [646, 362] width 348 height 26
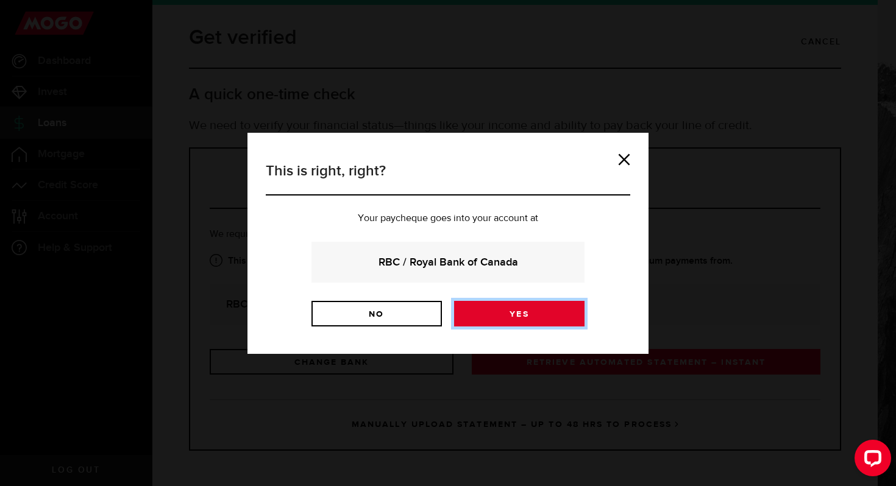
click at [509, 311] on link "Yes" at bounding box center [519, 314] width 130 height 26
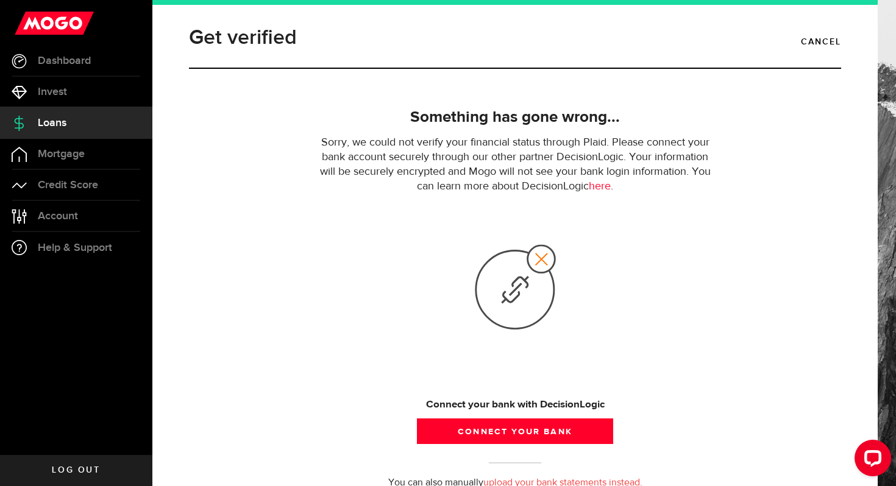
scroll to position [51, 0]
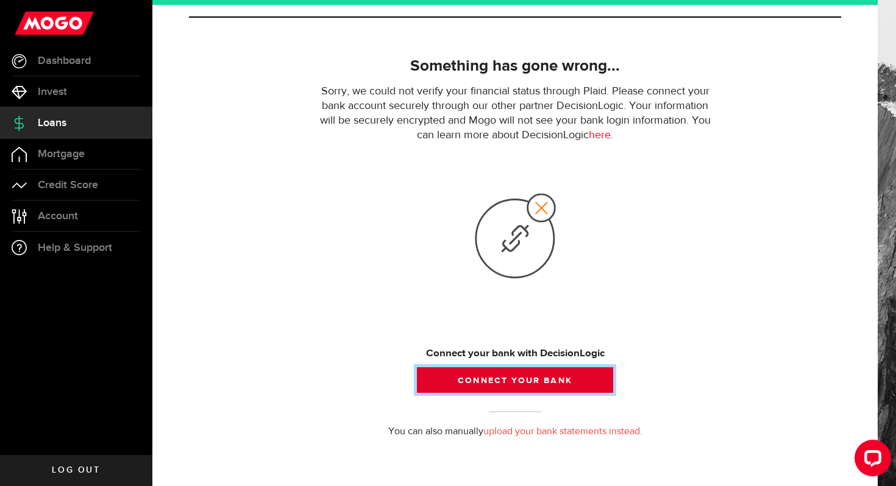
click at [509, 389] on button "Connect your bank" at bounding box center [515, 380] width 196 height 26
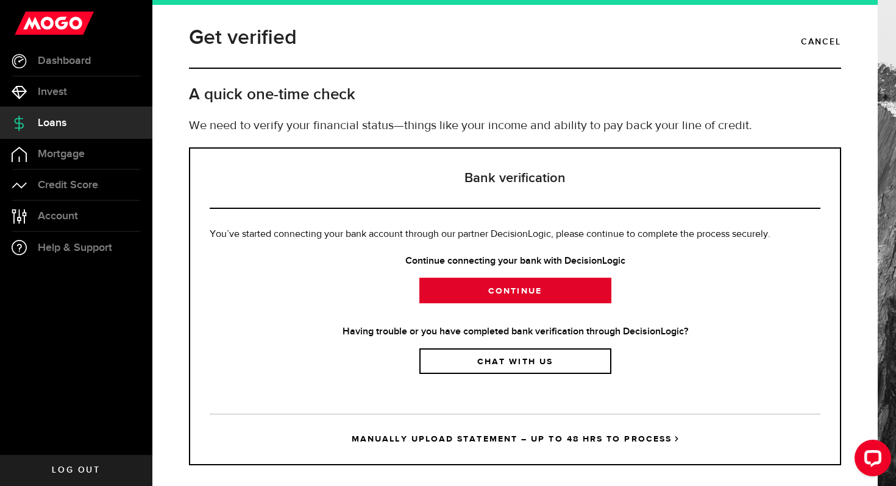
click at [489, 289] on link "Continue" at bounding box center [515, 291] width 192 height 26
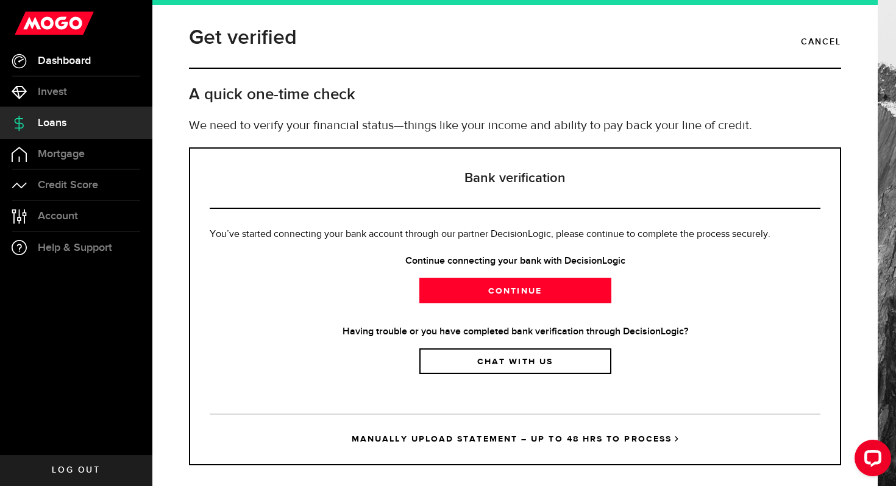
click at [70, 64] on span "Dashboard" at bounding box center [64, 60] width 53 height 11
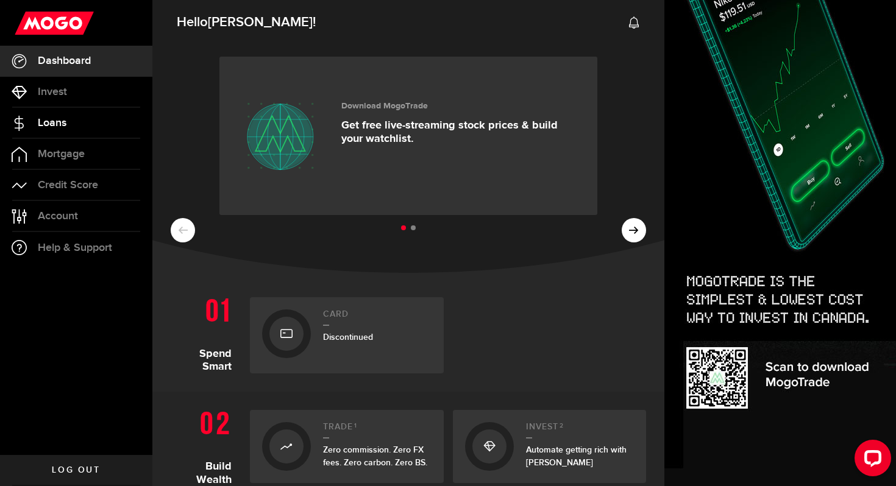
click at [71, 128] on link "Loans" at bounding box center [76, 123] width 152 height 30
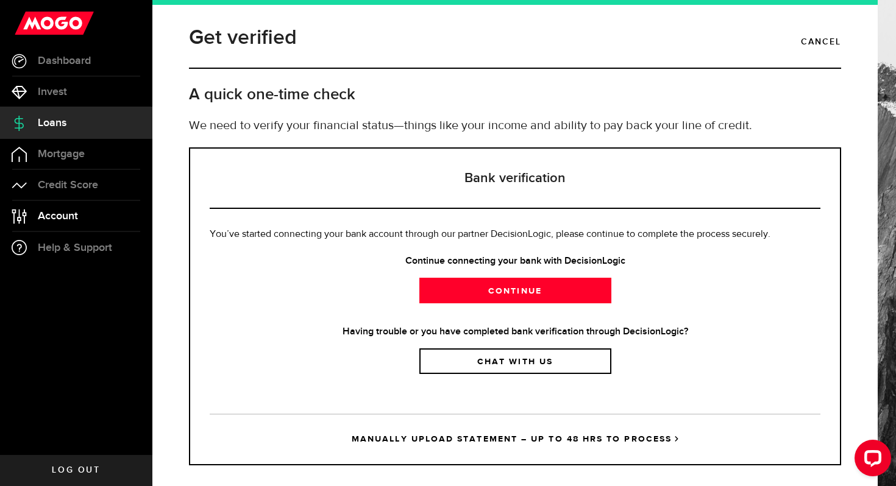
click at [87, 211] on link "Account Compte" at bounding box center [76, 216] width 152 height 30
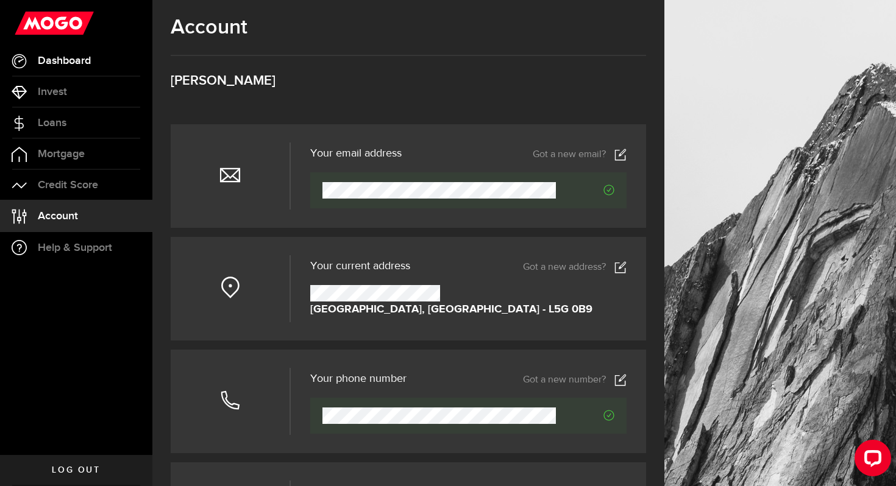
click at [90, 62] on span "Dashboard" at bounding box center [64, 60] width 53 height 11
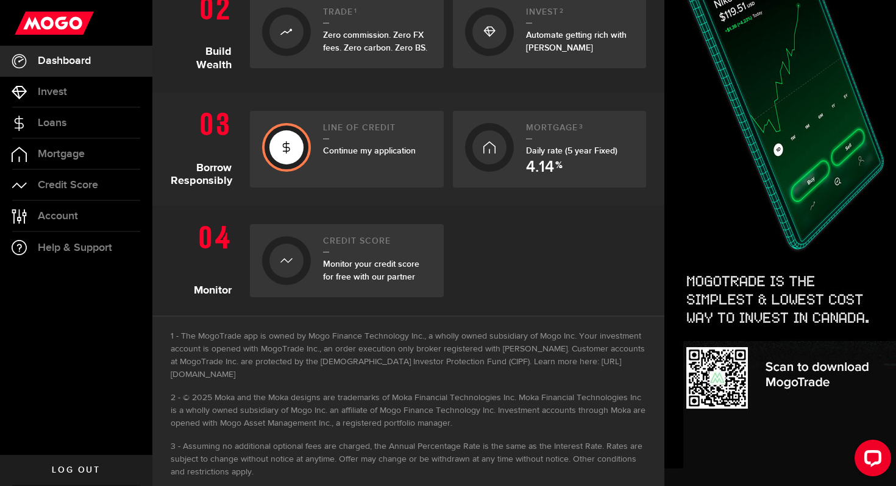
scroll to position [423, 0]
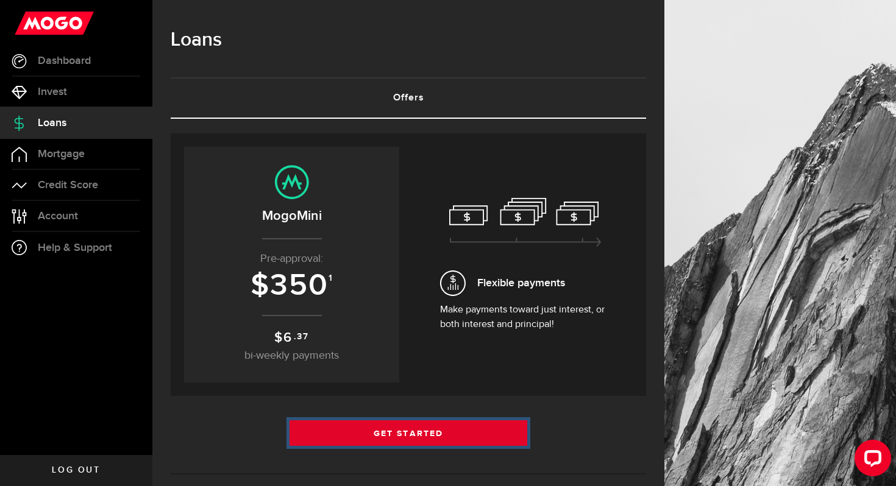
click at [414, 434] on link "Get Started" at bounding box center [408, 433] width 238 height 26
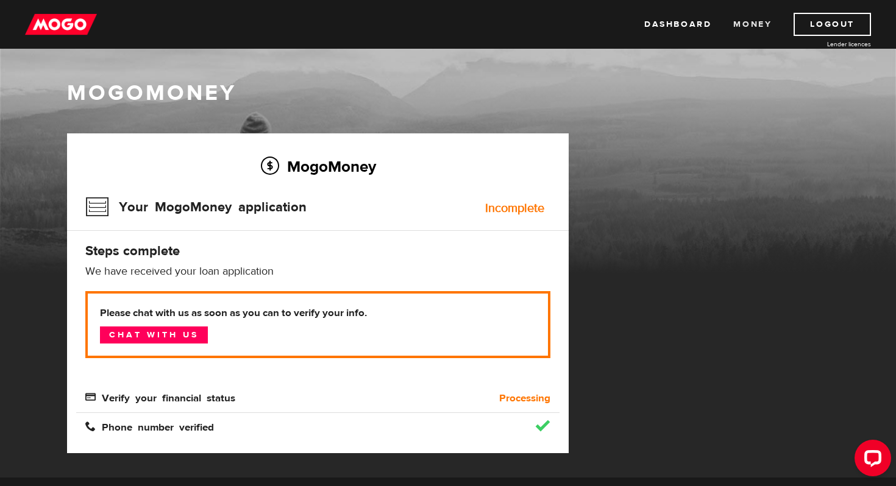
click at [749, 16] on link "Money" at bounding box center [752, 24] width 38 height 23
click at [271, 209] on h3 "Your MogoMoney application" at bounding box center [195, 207] width 221 height 32
click at [192, 204] on h3 "Your MogoMoney application" at bounding box center [195, 207] width 221 height 32
click at [676, 27] on link "Dashboard" at bounding box center [677, 24] width 67 height 23
click at [826, 35] on link "Log In" at bounding box center [835, 24] width 71 height 23
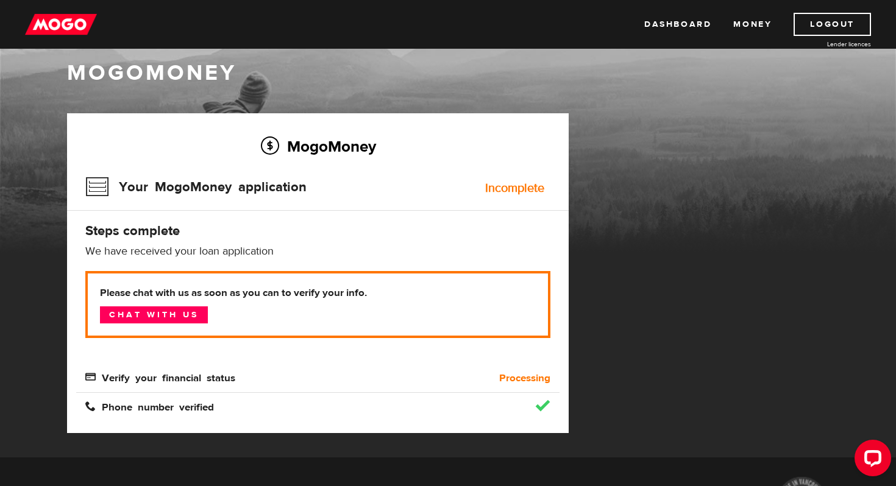
scroll to position [24, 0]
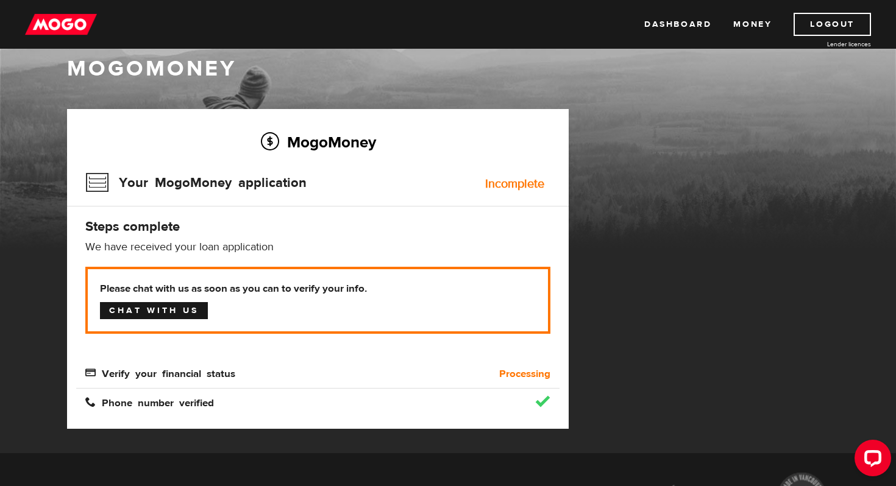
click at [193, 308] on link "Chat with us" at bounding box center [154, 310] width 108 height 17
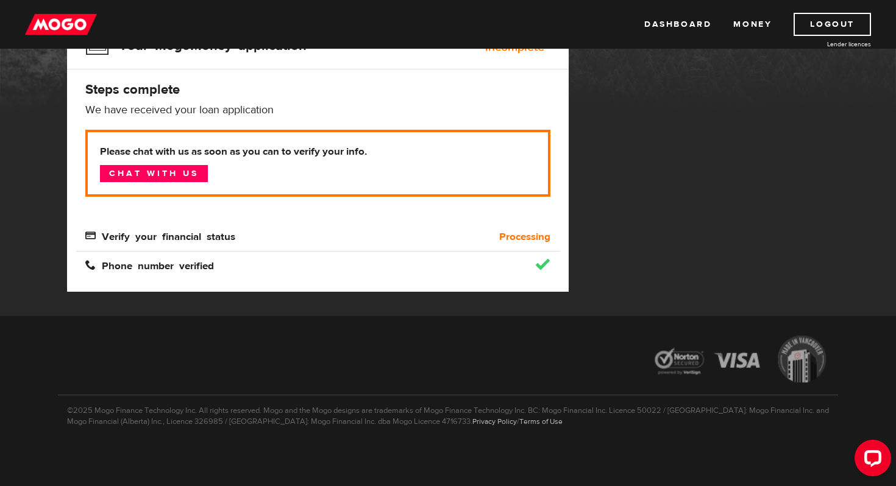
scroll to position [0, 0]
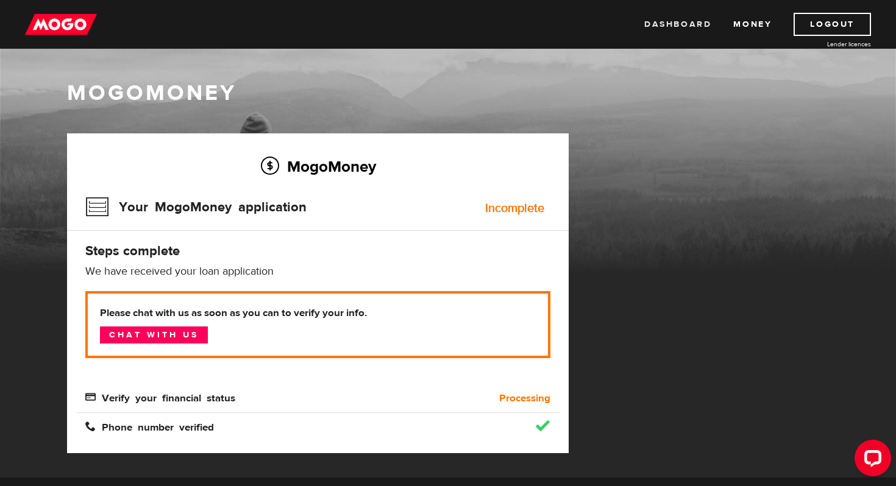
click at [676, 30] on link "Dashboard" at bounding box center [677, 24] width 67 height 23
